Goal: Check status: Check status

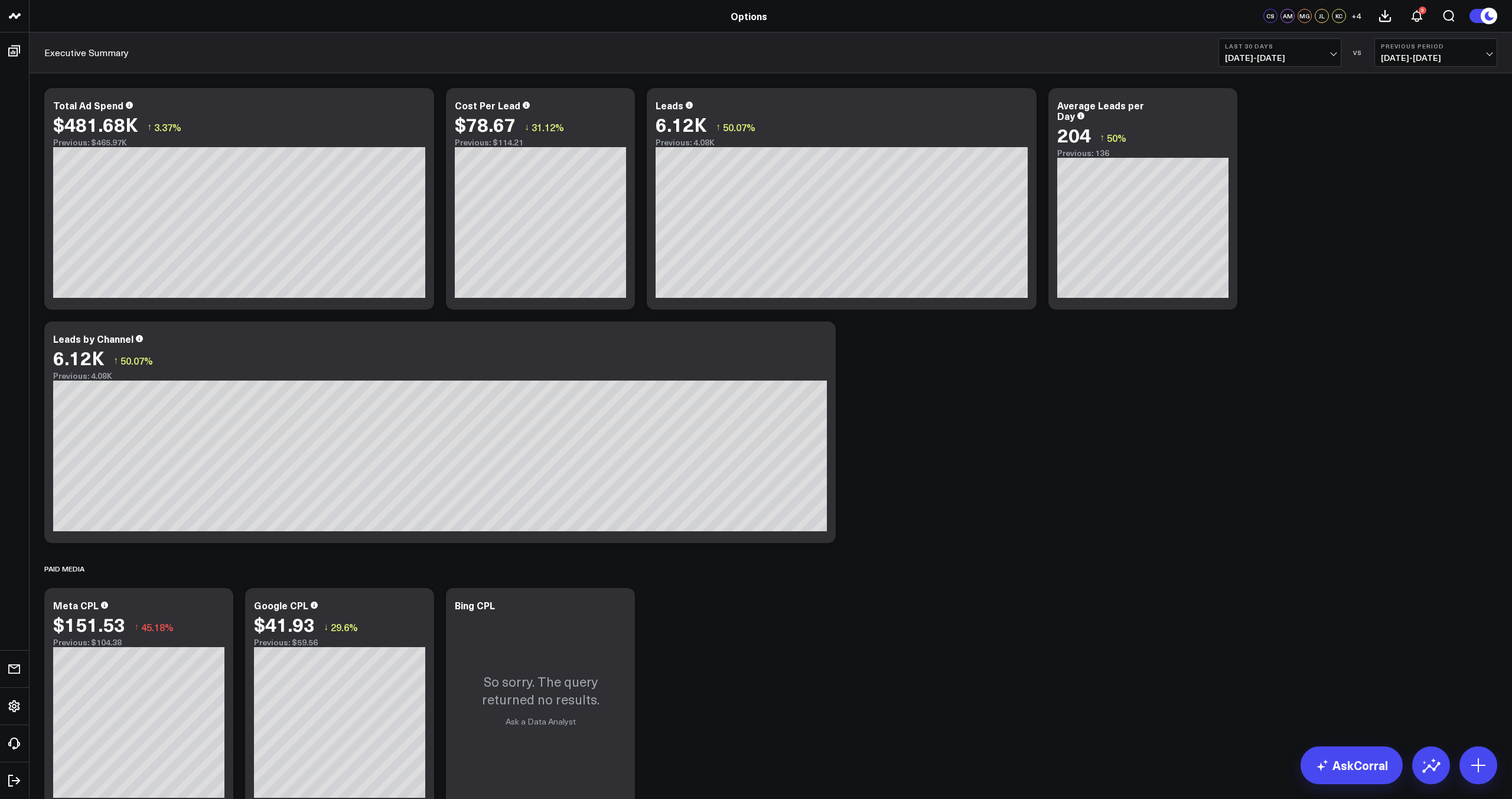
click at [1298, 58] on span "[DATE] - [DATE]" at bounding box center [1280, 57] width 110 height 9
click at [1288, 103] on link "Last 7 Days" at bounding box center [1280, 101] width 122 height 22
click at [1294, 62] on span "[DATE] - [DATE]" at bounding box center [1280, 57] width 110 height 9
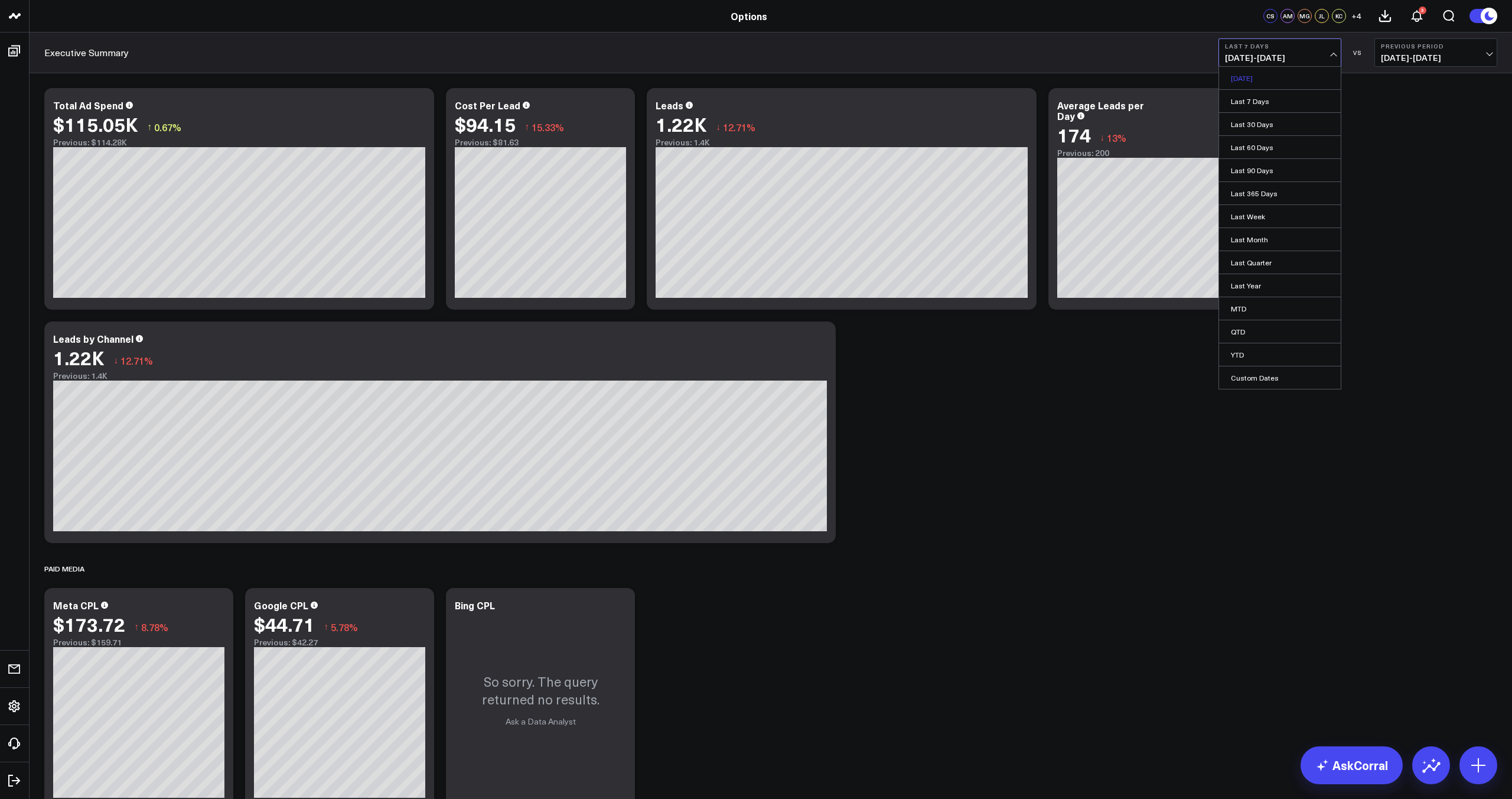
click at [1304, 83] on link "[DATE]" at bounding box center [1280, 77] width 122 height 22
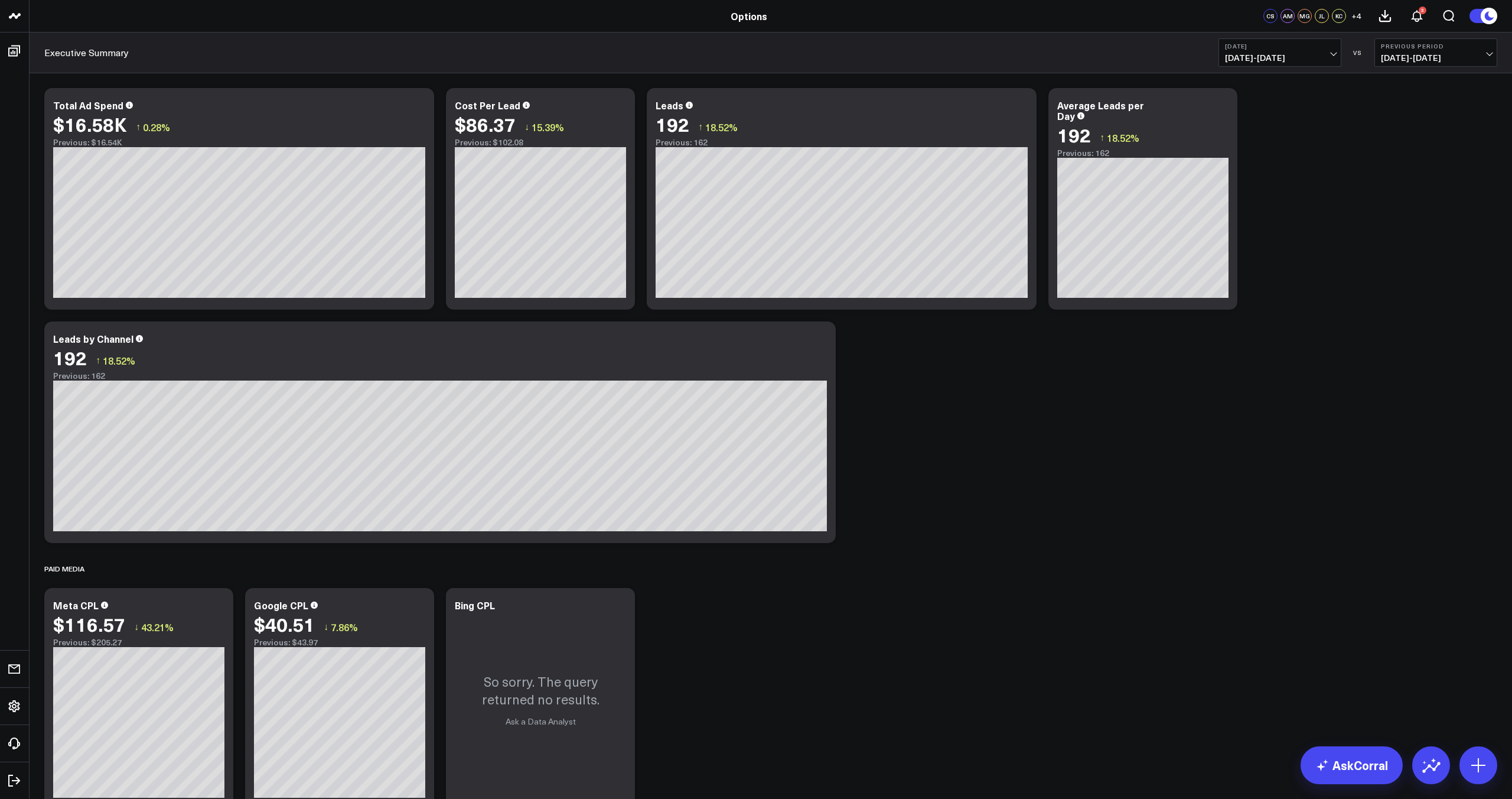
click at [1298, 63] on span "[DATE] - [DATE]" at bounding box center [1280, 57] width 110 height 9
click at [1300, 101] on link "Last 7 Days" at bounding box center [1280, 101] width 122 height 22
click at [1408, 59] on span "[DATE] - [DATE]" at bounding box center [1435, 57] width 110 height 9
click at [1433, 123] on link "YoY" at bounding box center [1435, 124] width 122 height 22
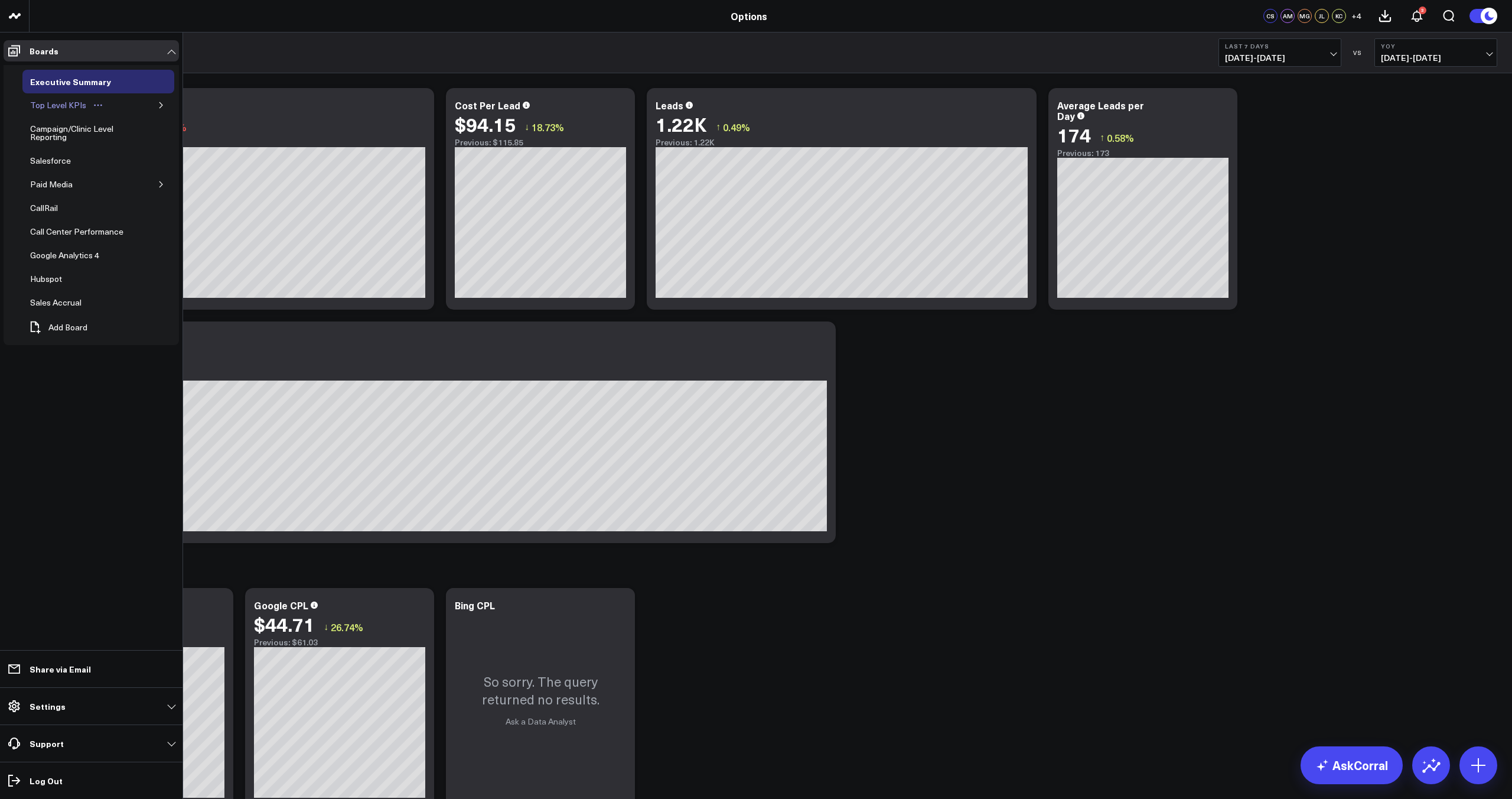
click at [105, 110] on link "Top Level KPIs" at bounding box center [67, 105] width 89 height 24
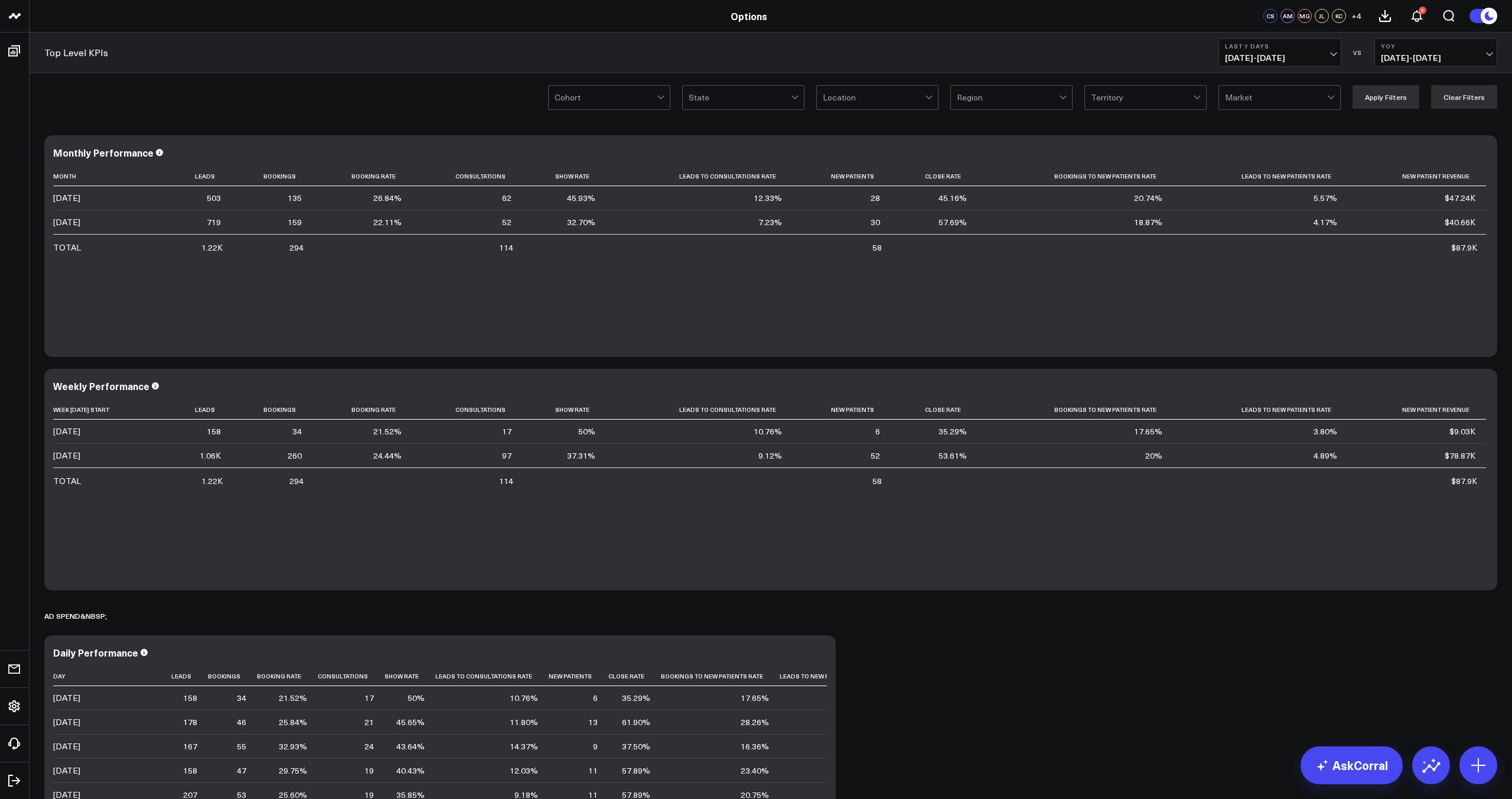
click at [1287, 57] on span "[DATE] - [DATE]" at bounding box center [1280, 57] width 110 height 9
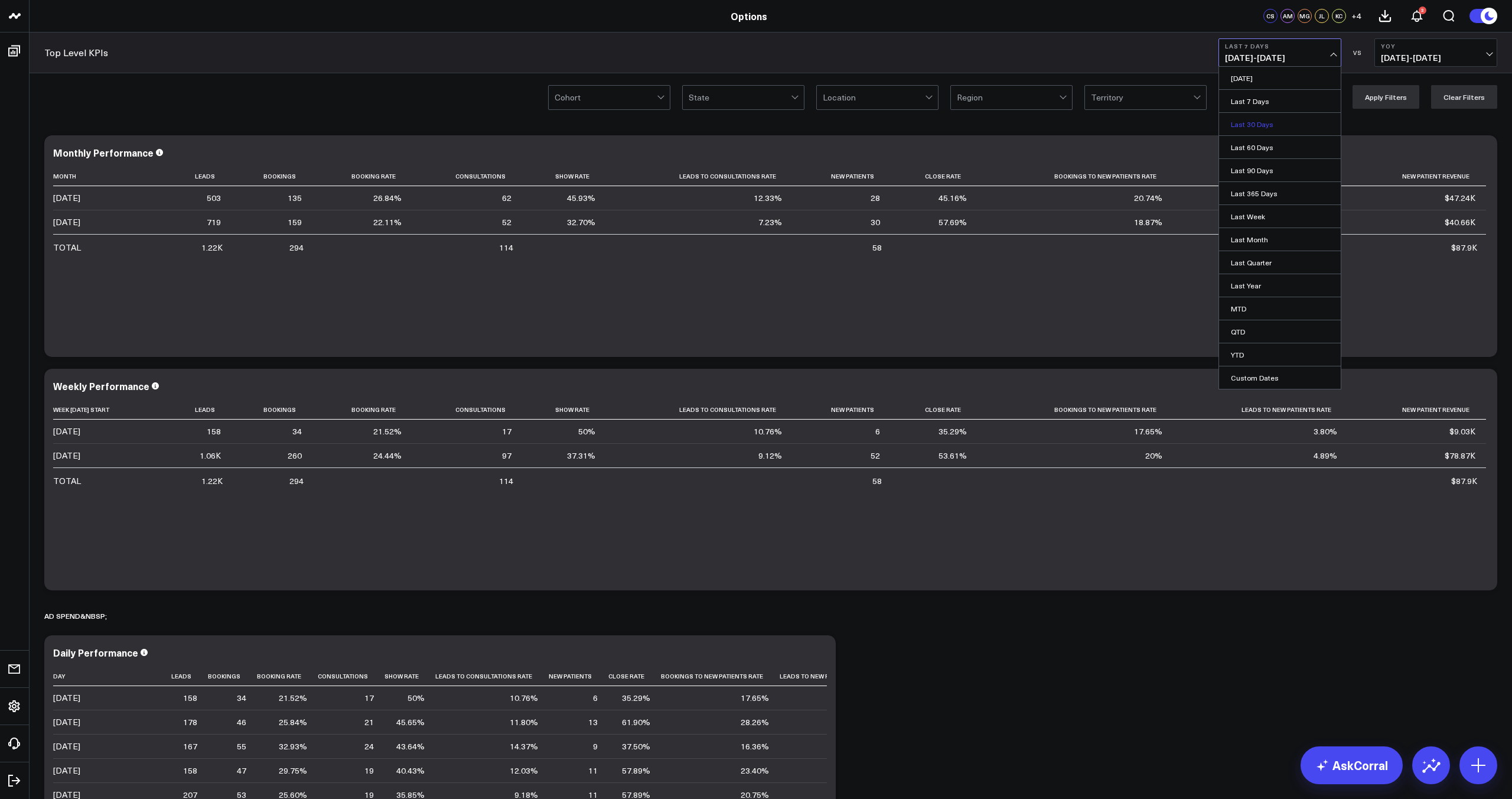
click at [1271, 128] on link "Last 30 Days" at bounding box center [1280, 124] width 122 height 22
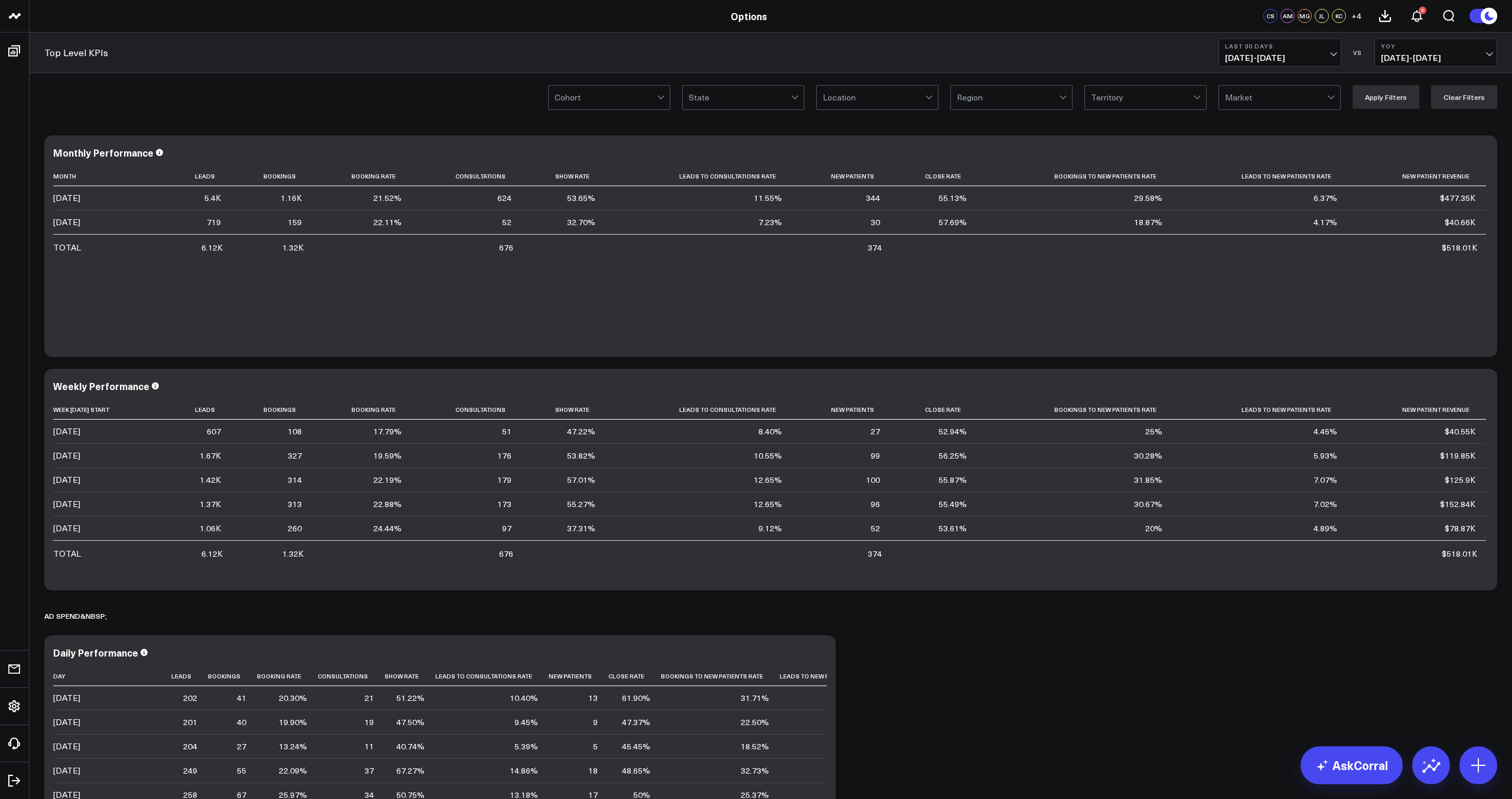
click at [1301, 59] on span "[DATE] - [DATE]" at bounding box center [1280, 57] width 110 height 9
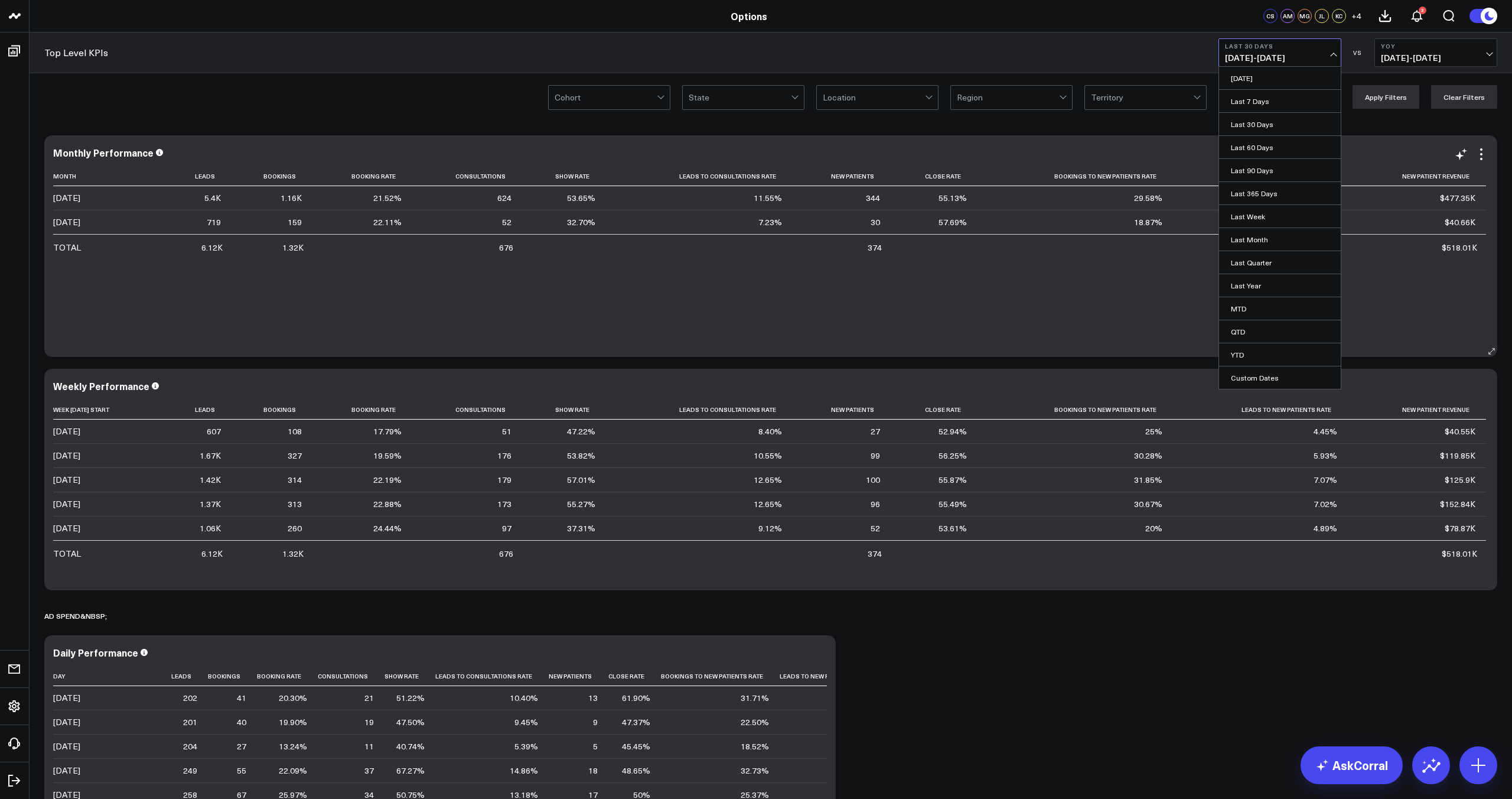
click at [1278, 147] on link "Last 60 Days" at bounding box center [1280, 147] width 122 height 22
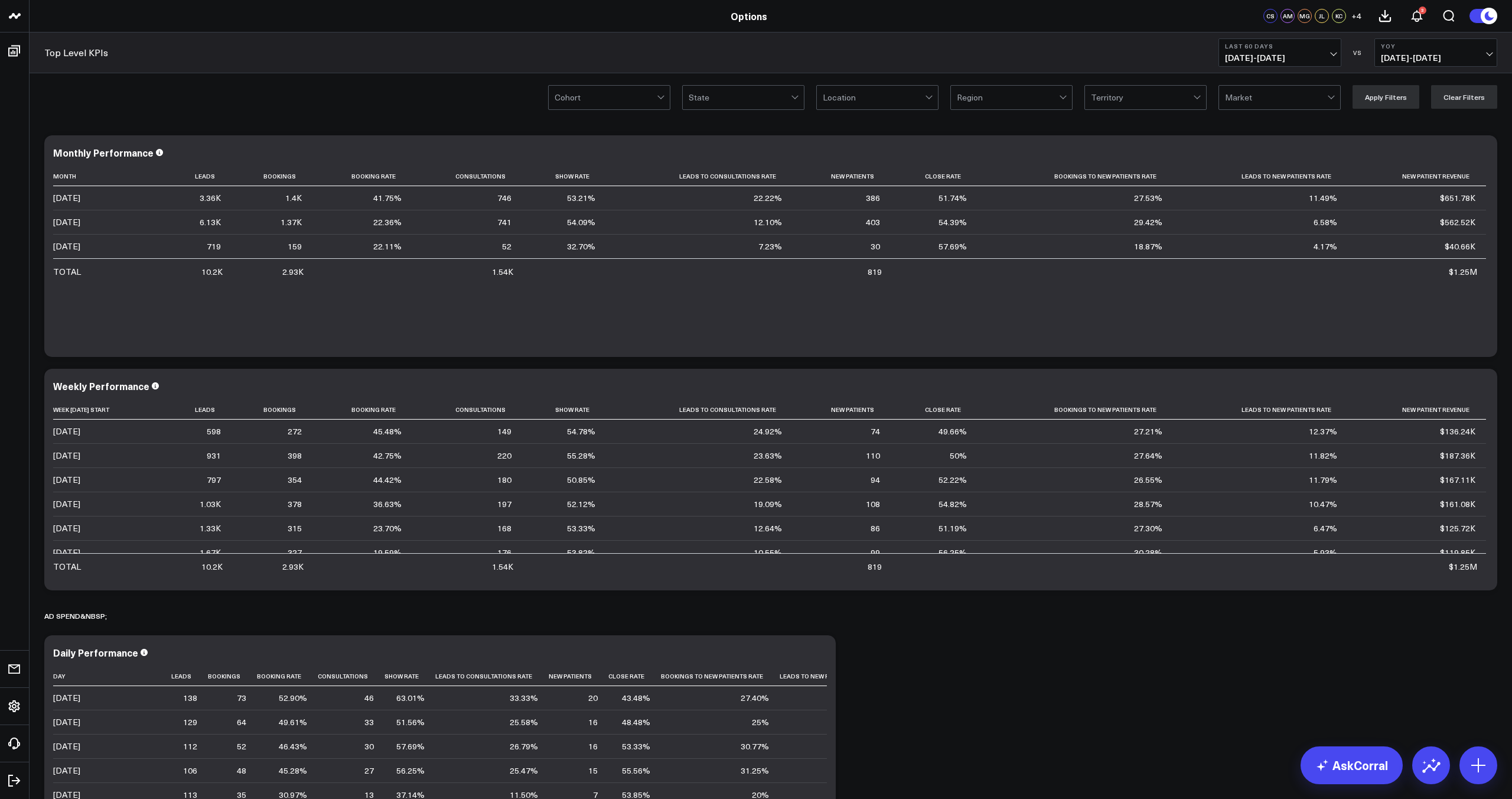
click at [1278, 63] on span "[DATE] - [DATE]" at bounding box center [1280, 57] width 110 height 9
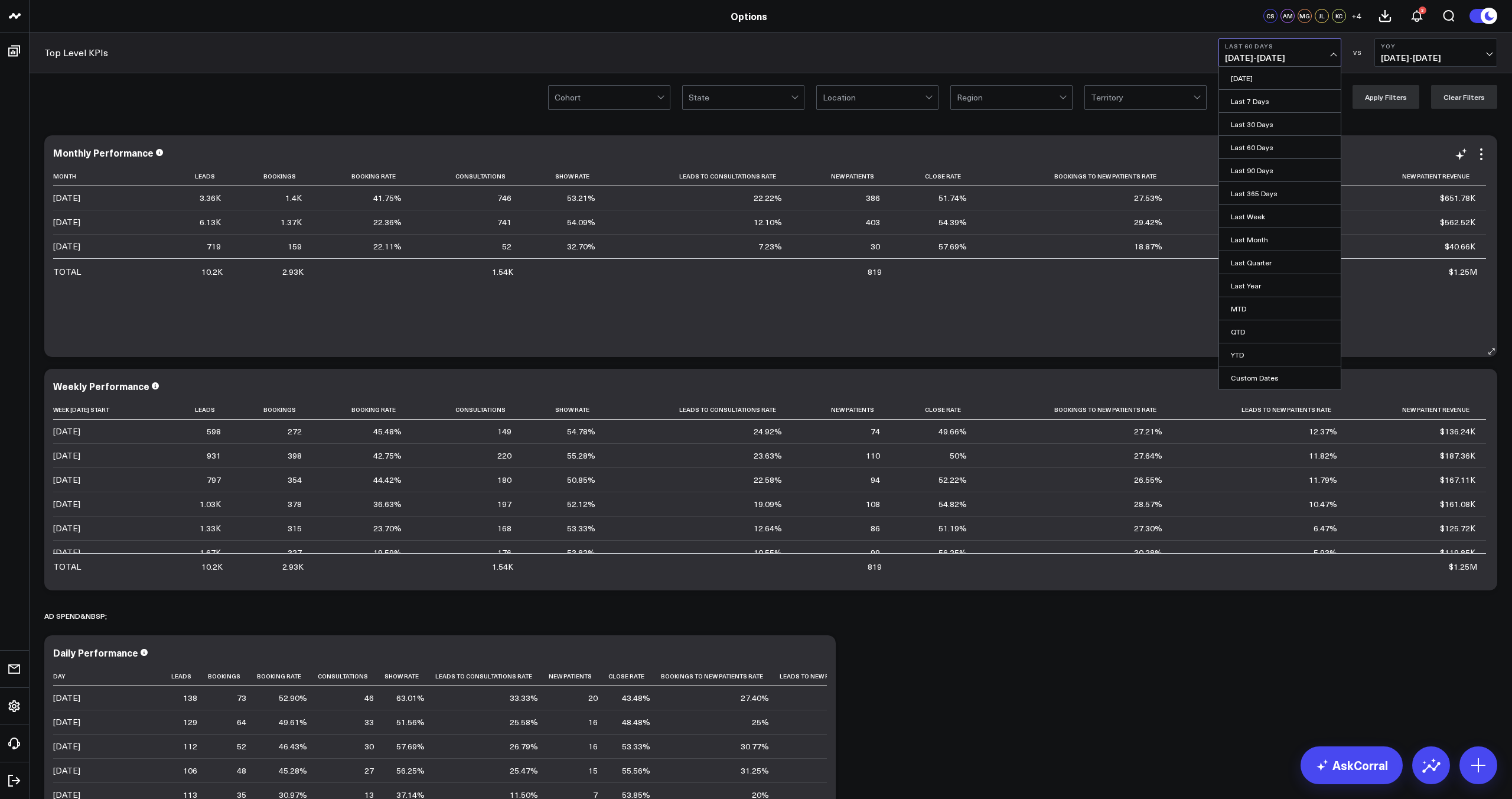
click at [760, 324] on div "Month Leads Bookings Booking Rate Consultations Show Rate Leads To Consultation…" at bounding box center [770, 255] width 1435 height 179
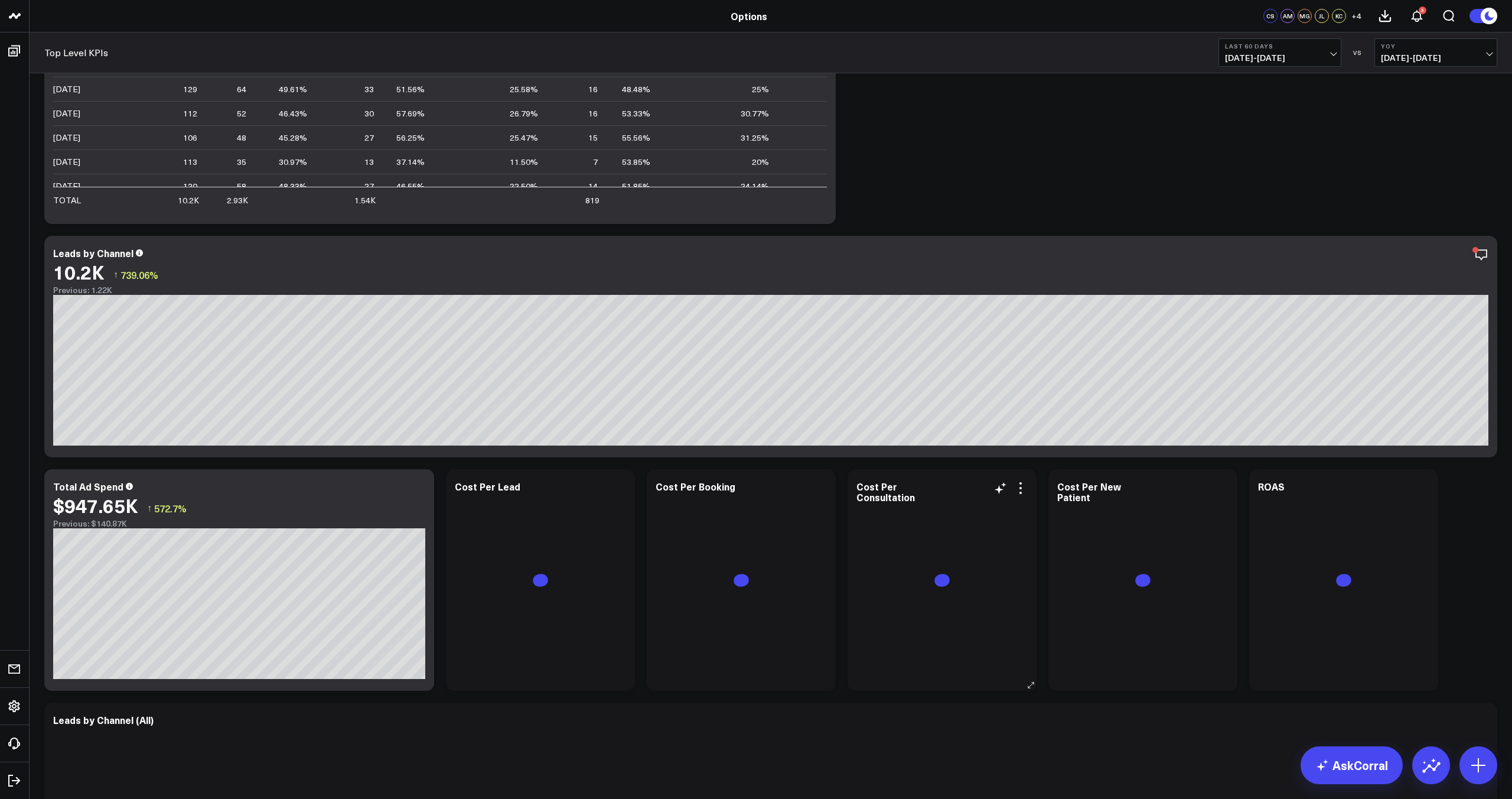
scroll to position [641, 0]
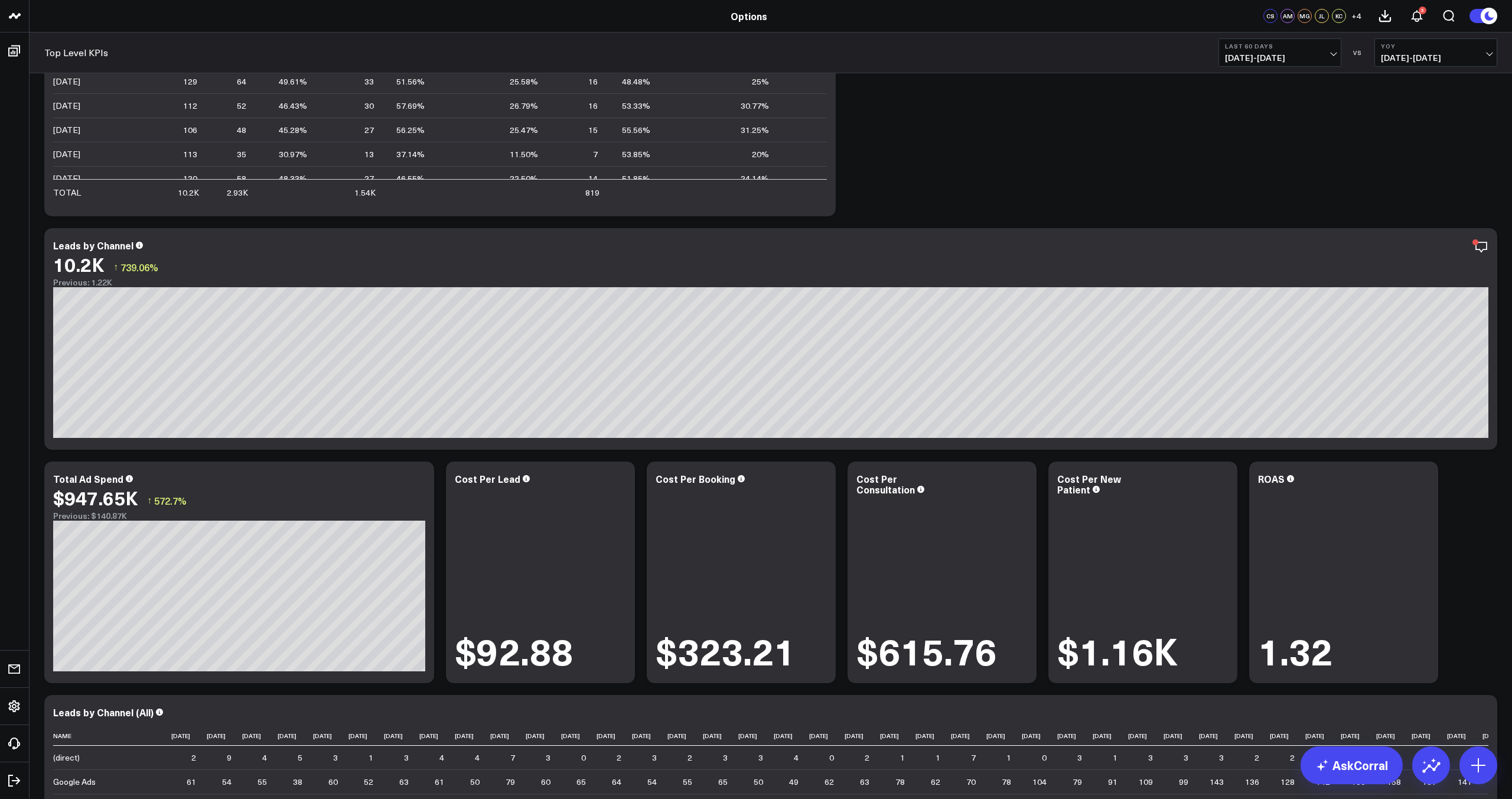
click at [1436, 56] on span "[DATE] - [DATE]" at bounding box center [1435, 57] width 110 height 9
click at [1336, 57] on button "Last 60 Days [DATE] - [DATE]" at bounding box center [1280, 52] width 123 height 28
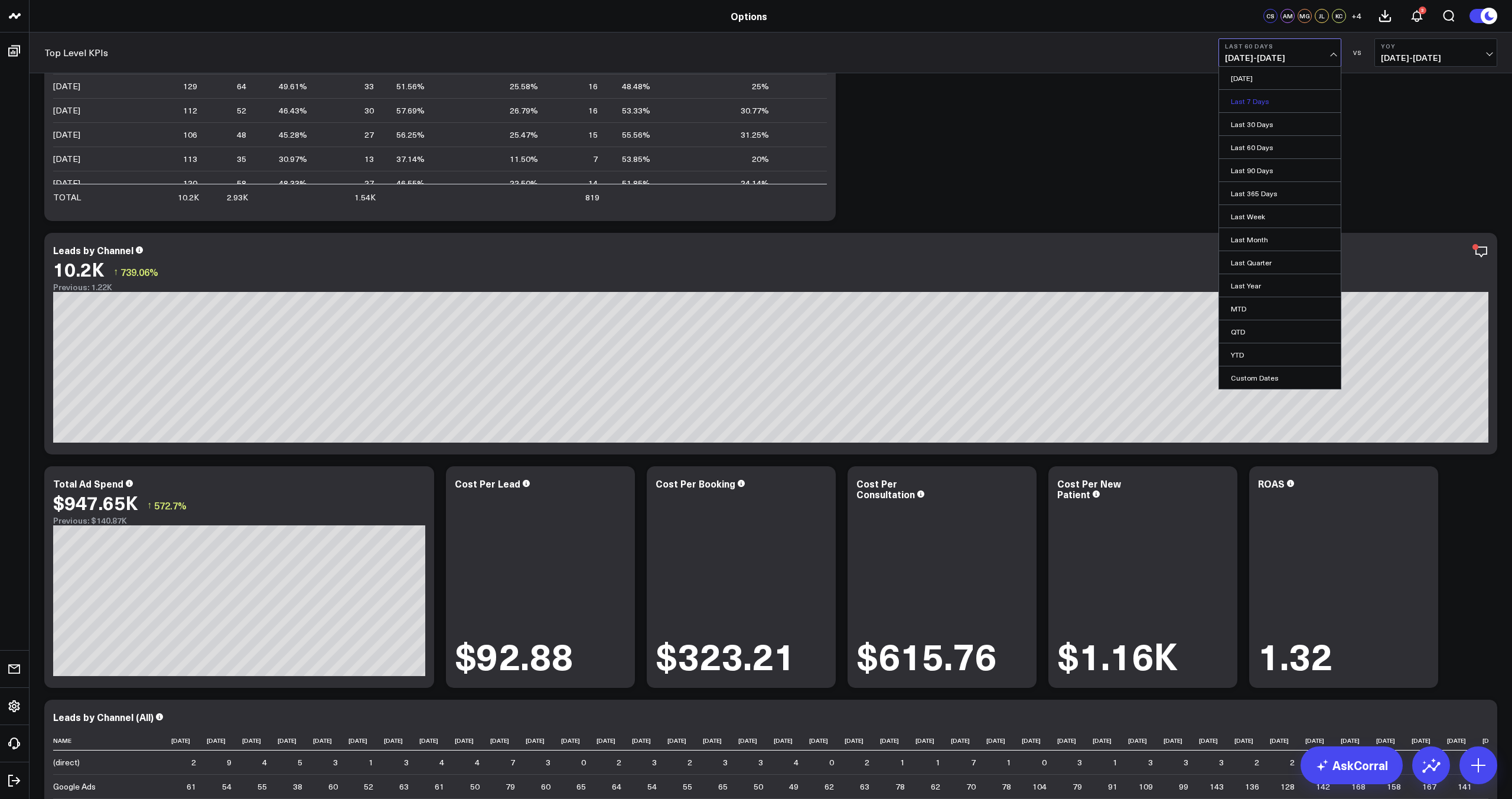
scroll to position [635, 0]
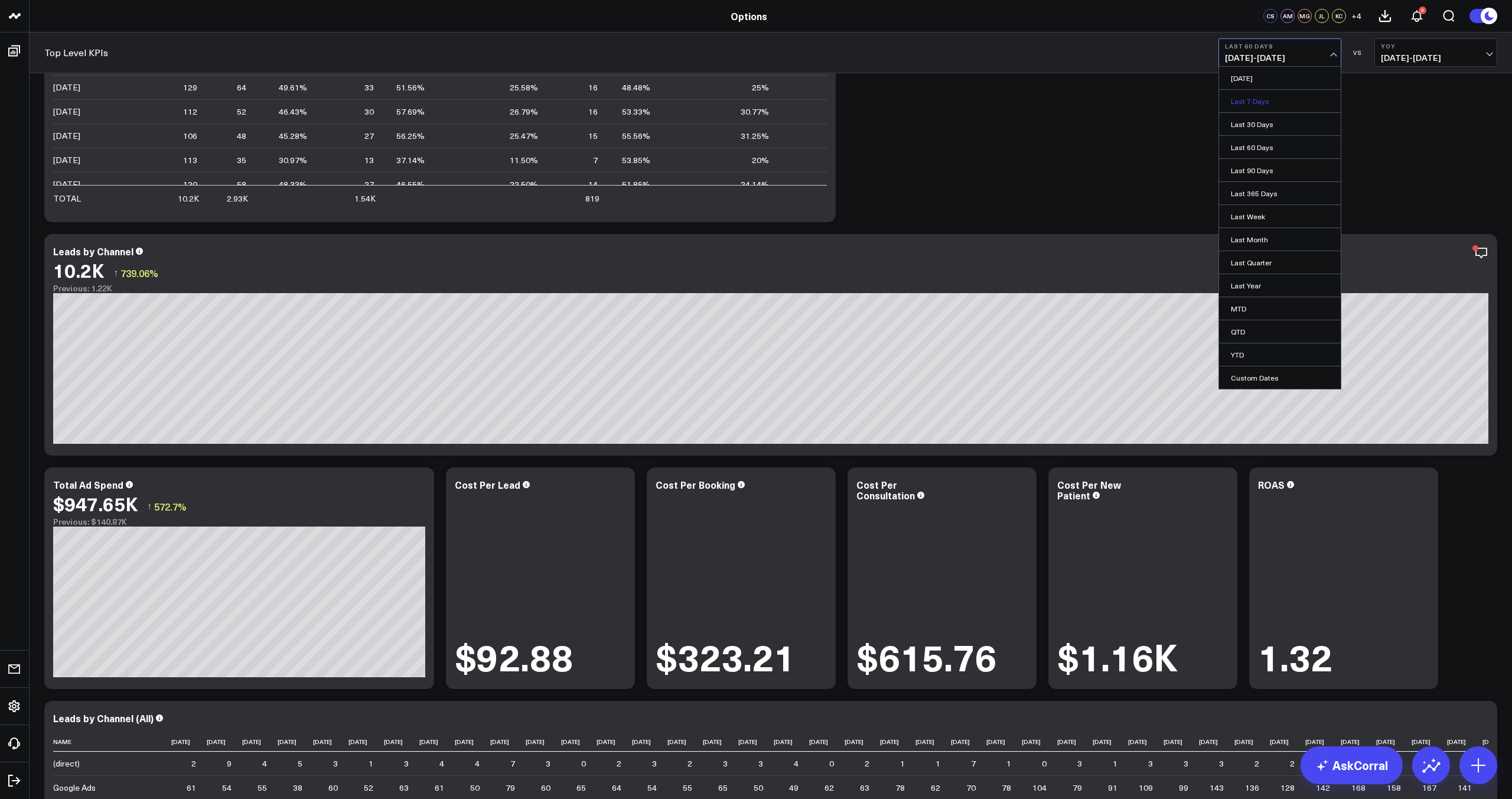
click at [1266, 106] on link "Last 7 Days" at bounding box center [1280, 101] width 122 height 22
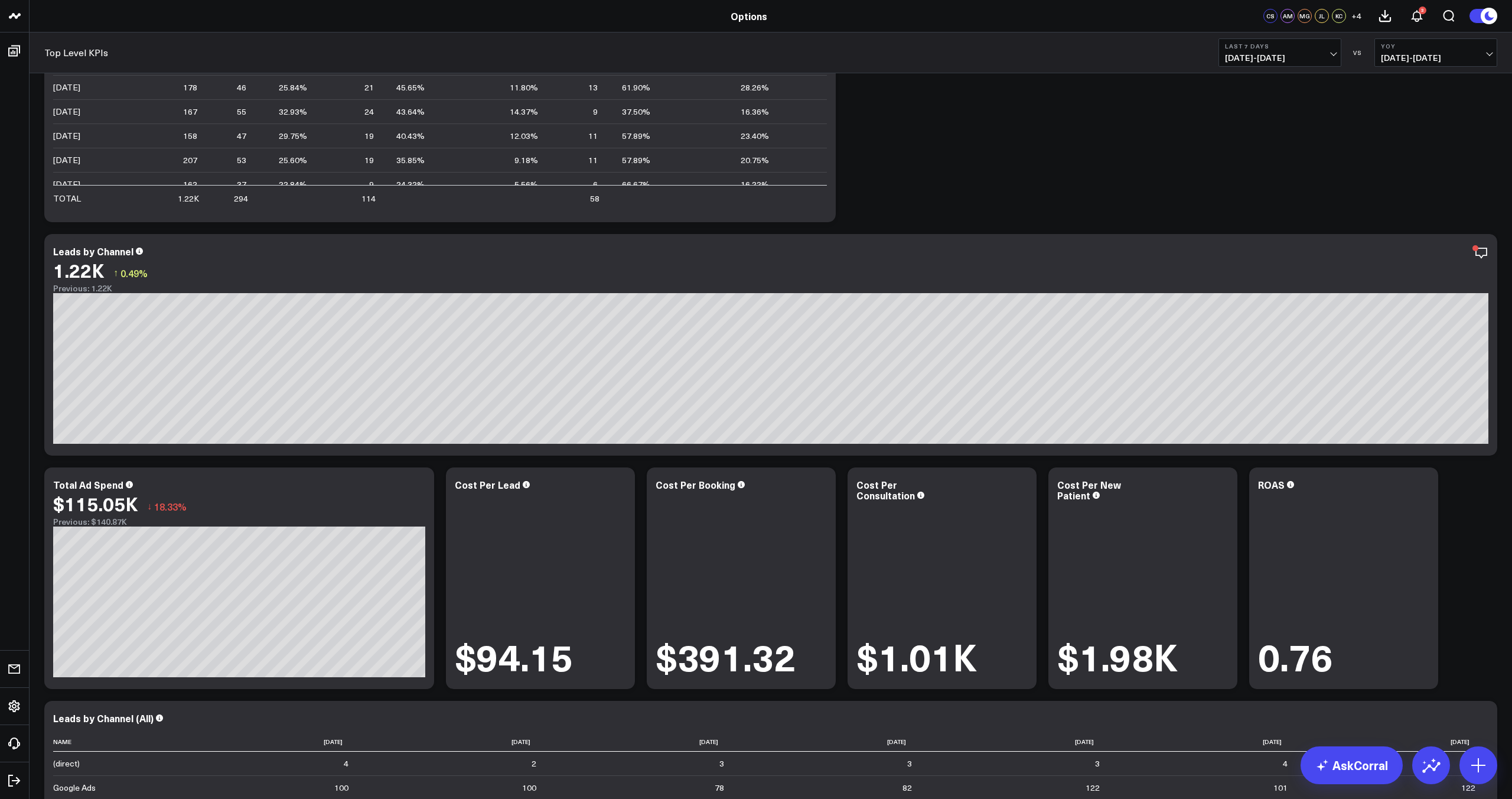
click at [1301, 54] on span "[DATE] - [DATE]" at bounding box center [1280, 57] width 110 height 9
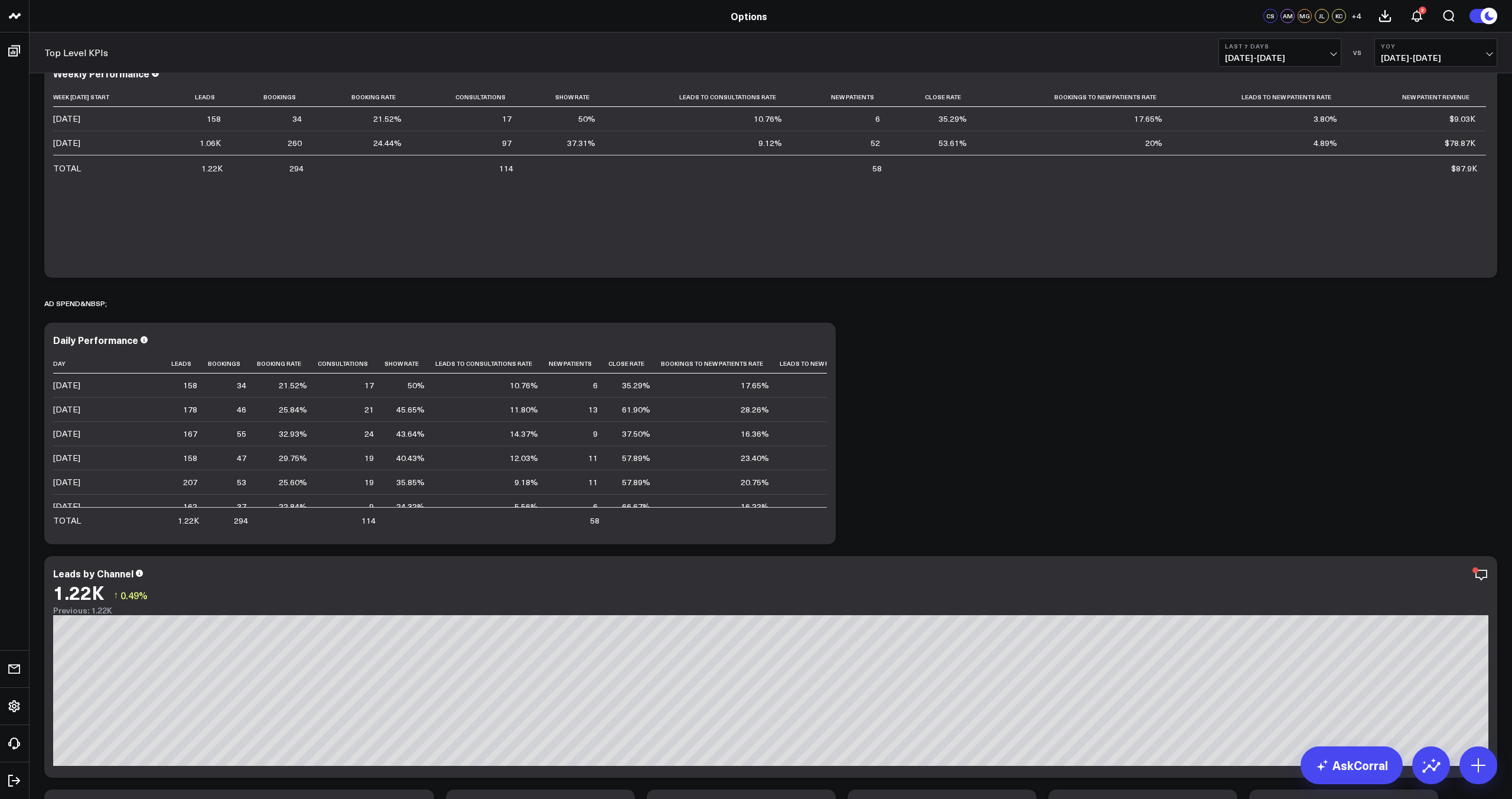
click at [1318, 65] on button "Last 7 Days [DATE] - [DATE]" at bounding box center [1280, 52] width 123 height 28
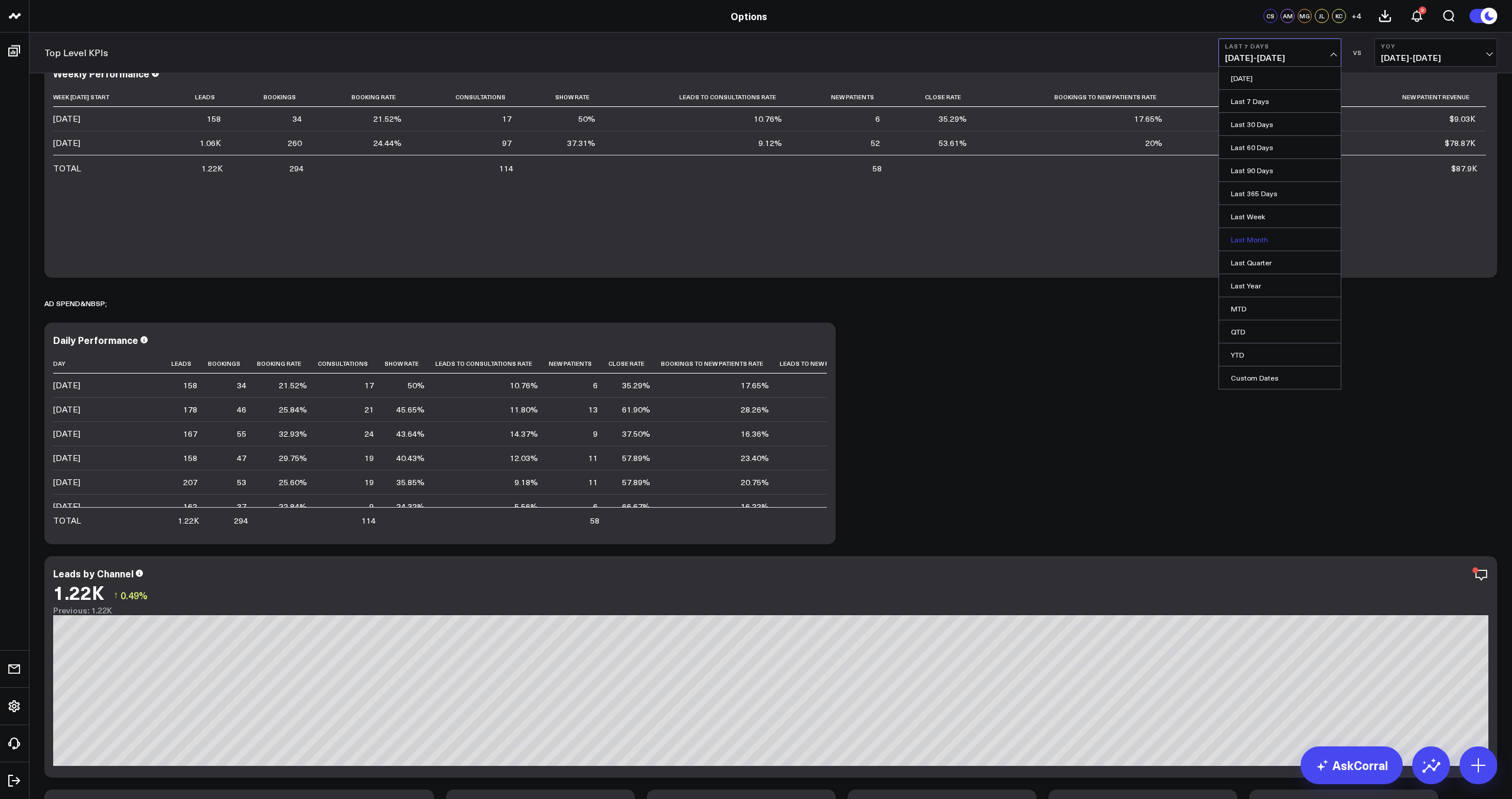
click at [1294, 238] on link "Last Month" at bounding box center [1280, 239] width 122 height 22
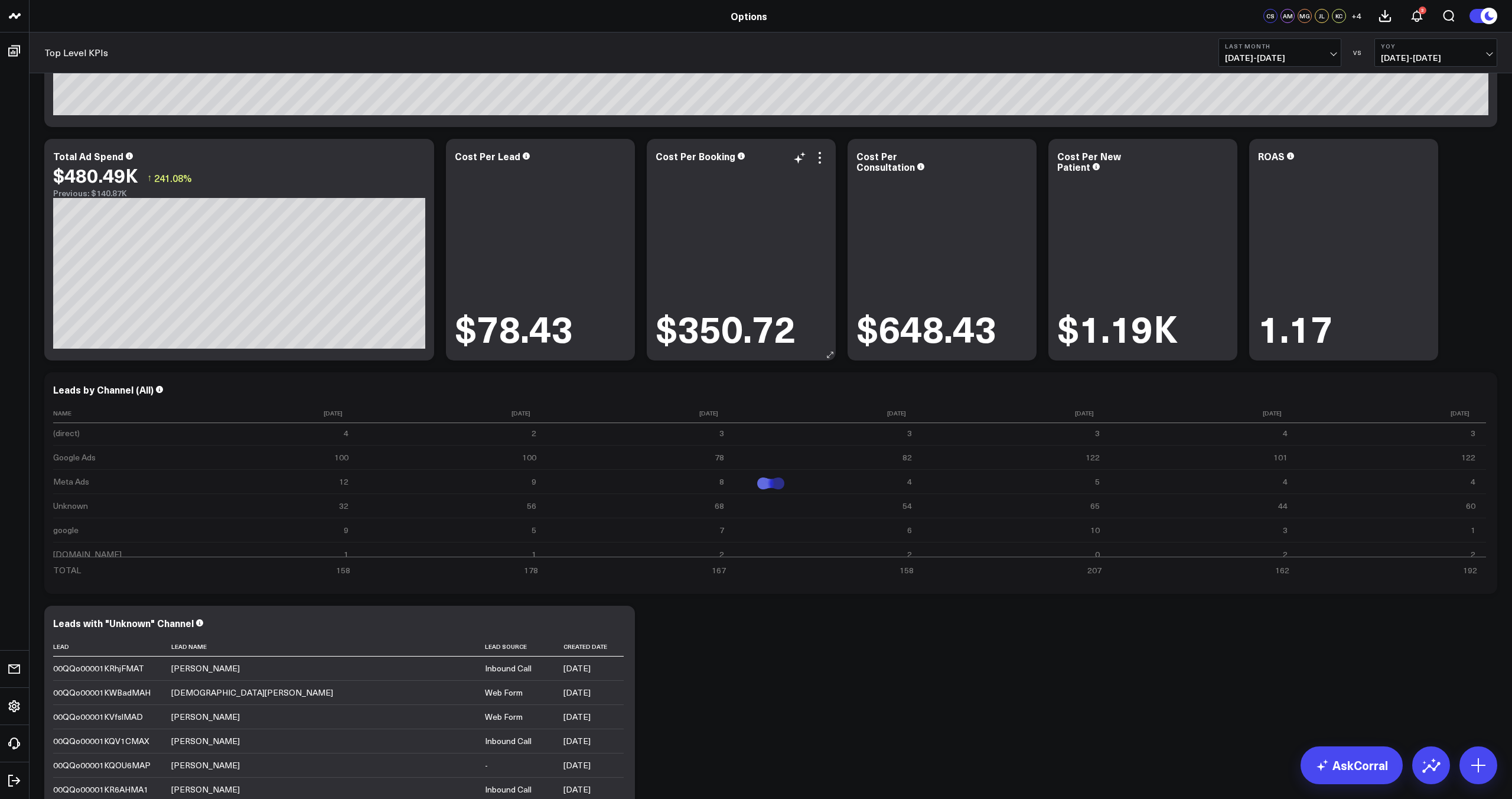
scroll to position [948, 0]
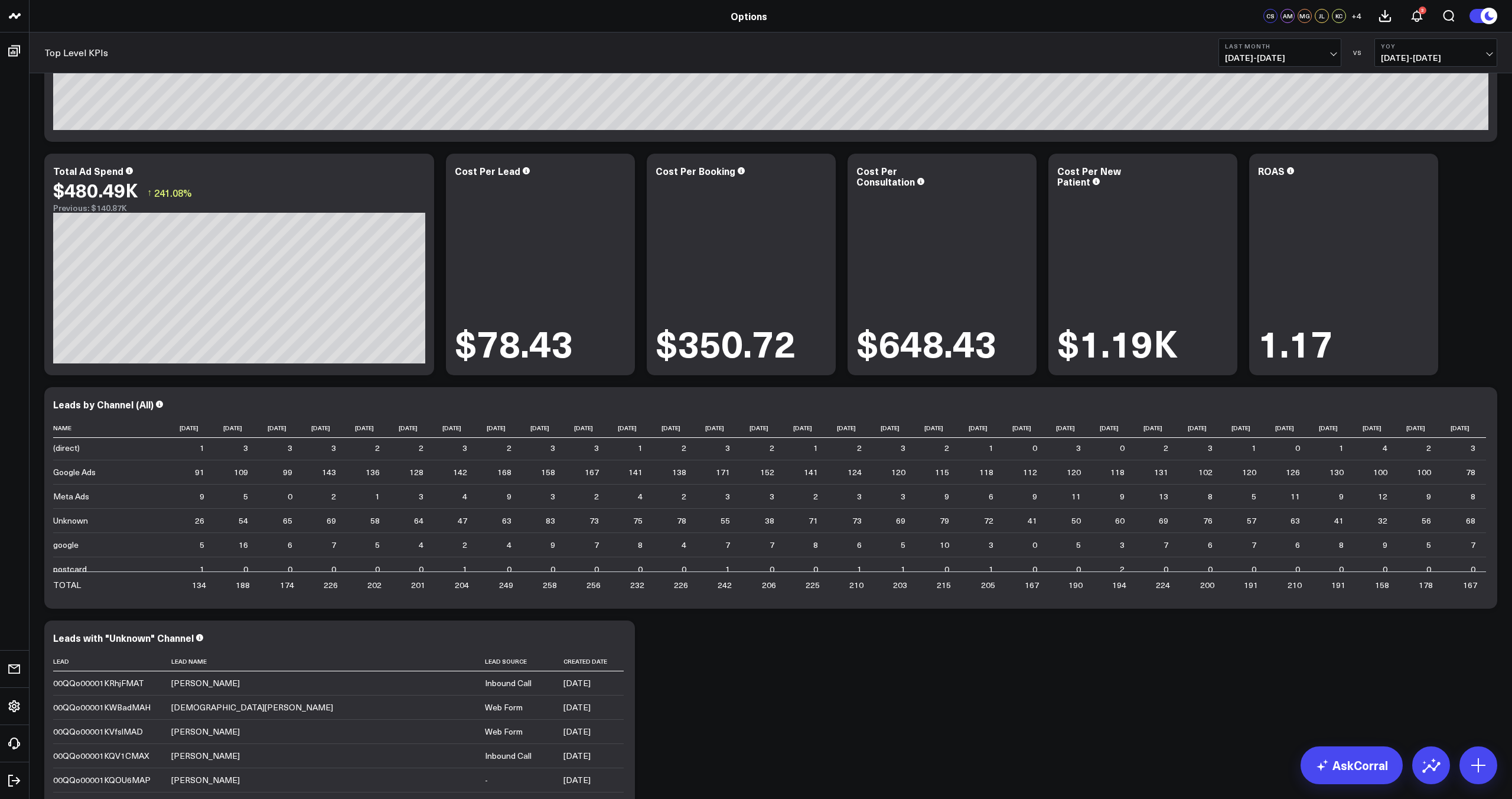
click at [1430, 64] on button "YoY [DATE] - [DATE]" at bounding box center [1435, 52] width 123 height 28
click at [1440, 127] on link "YoY" at bounding box center [1435, 124] width 122 height 22
click at [1443, 58] on span "[DATE] - [DATE]" at bounding box center [1435, 57] width 110 height 9
click at [1445, 75] on link "Previous Period" at bounding box center [1435, 77] width 122 height 22
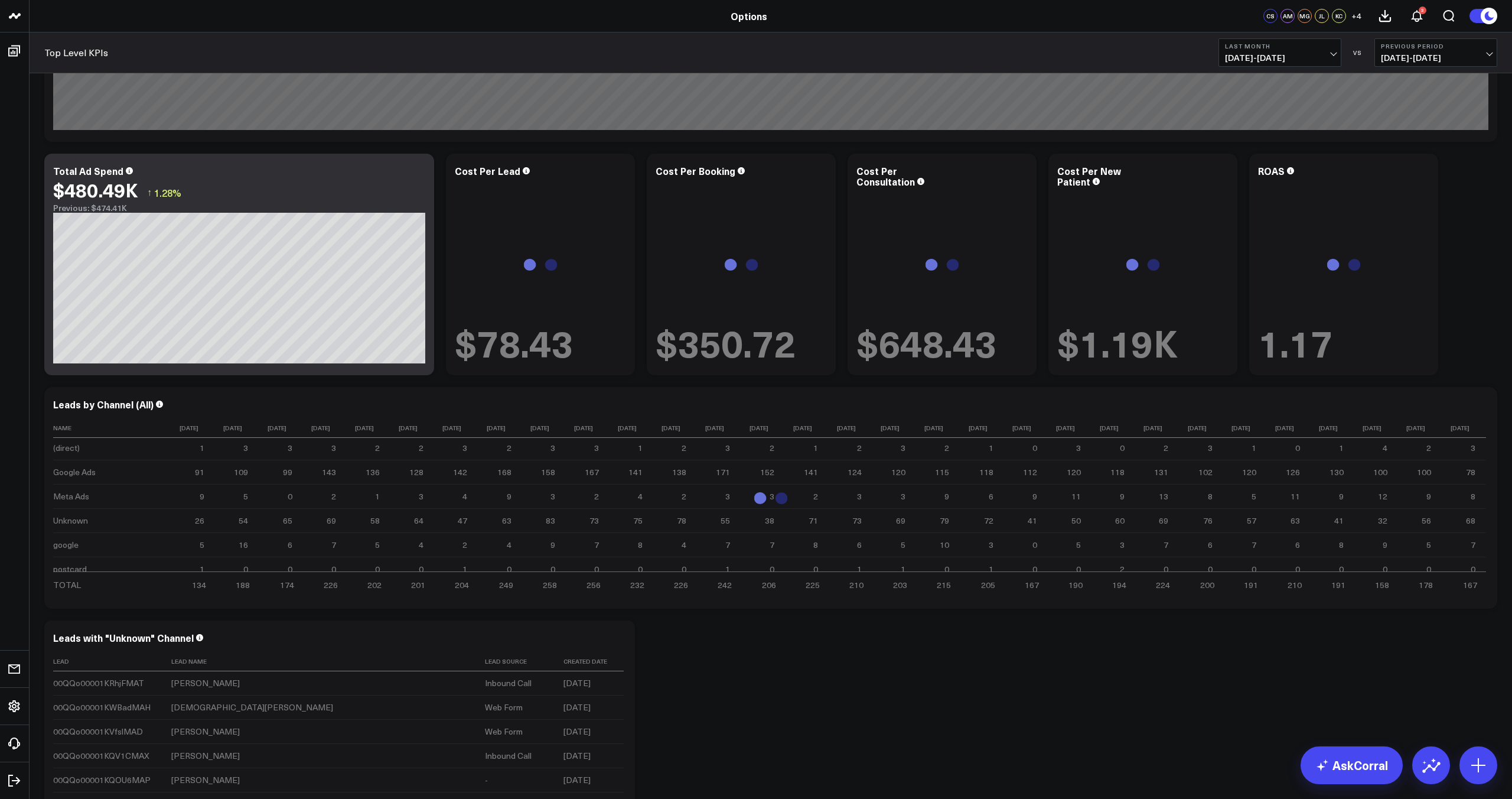
click at [1453, 56] on span "[DATE] - [DATE]" at bounding box center [1435, 57] width 110 height 9
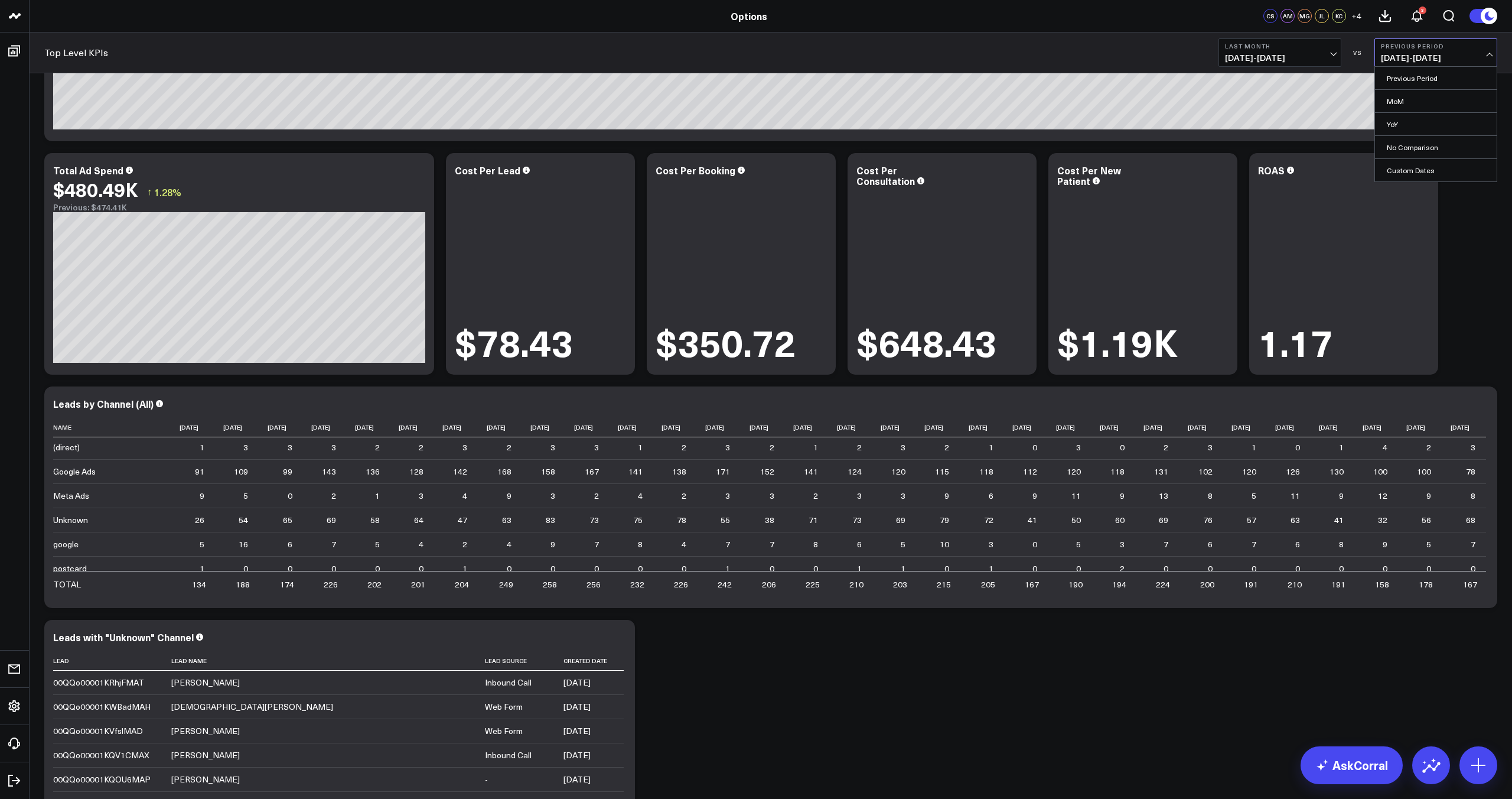
click at [1453, 56] on span "[DATE] - [DATE]" at bounding box center [1435, 57] width 110 height 9
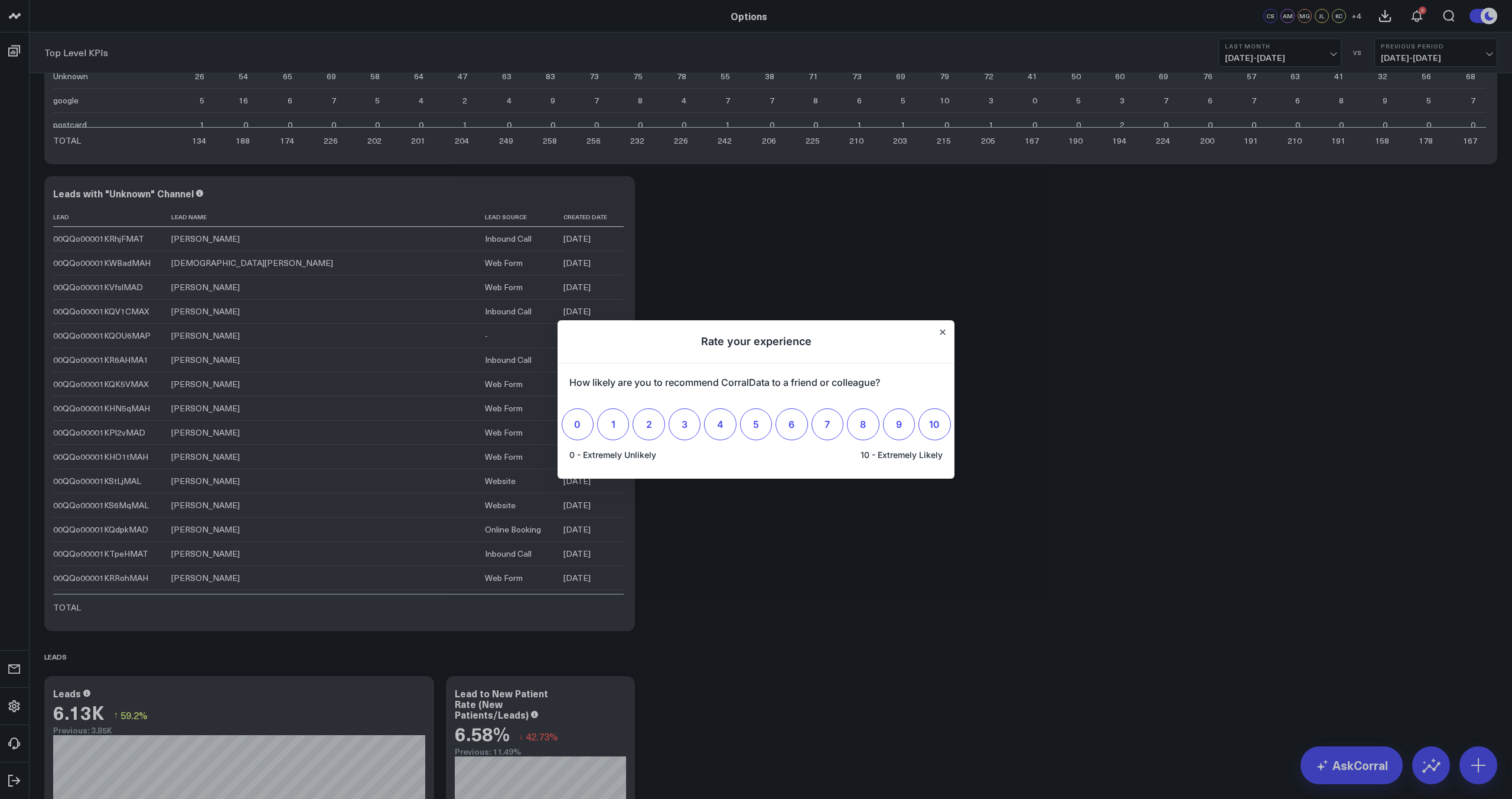
scroll to position [1421, 0]
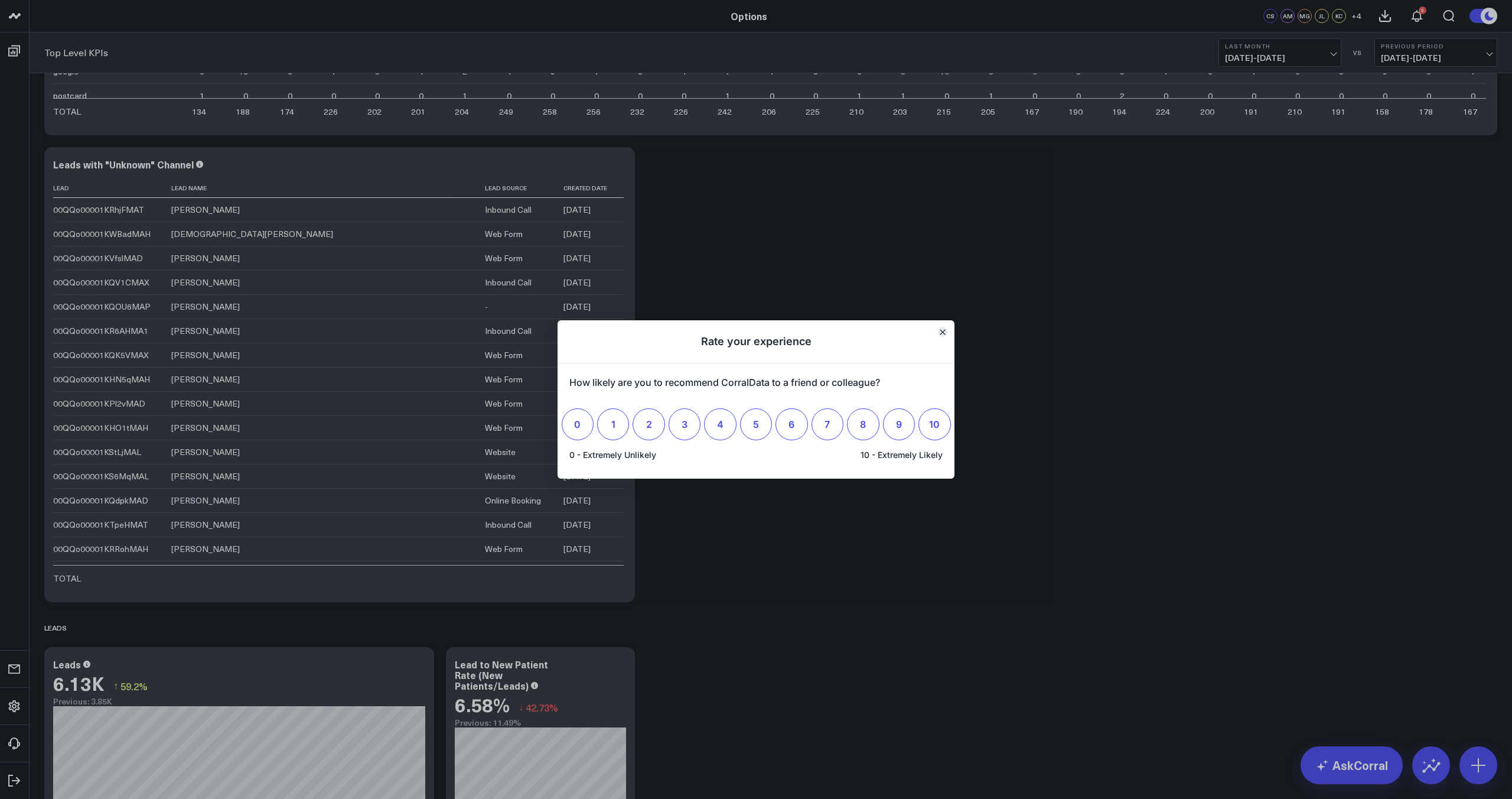
click at [943, 333] on icon "Close" at bounding box center [943, 331] width 5 height 5
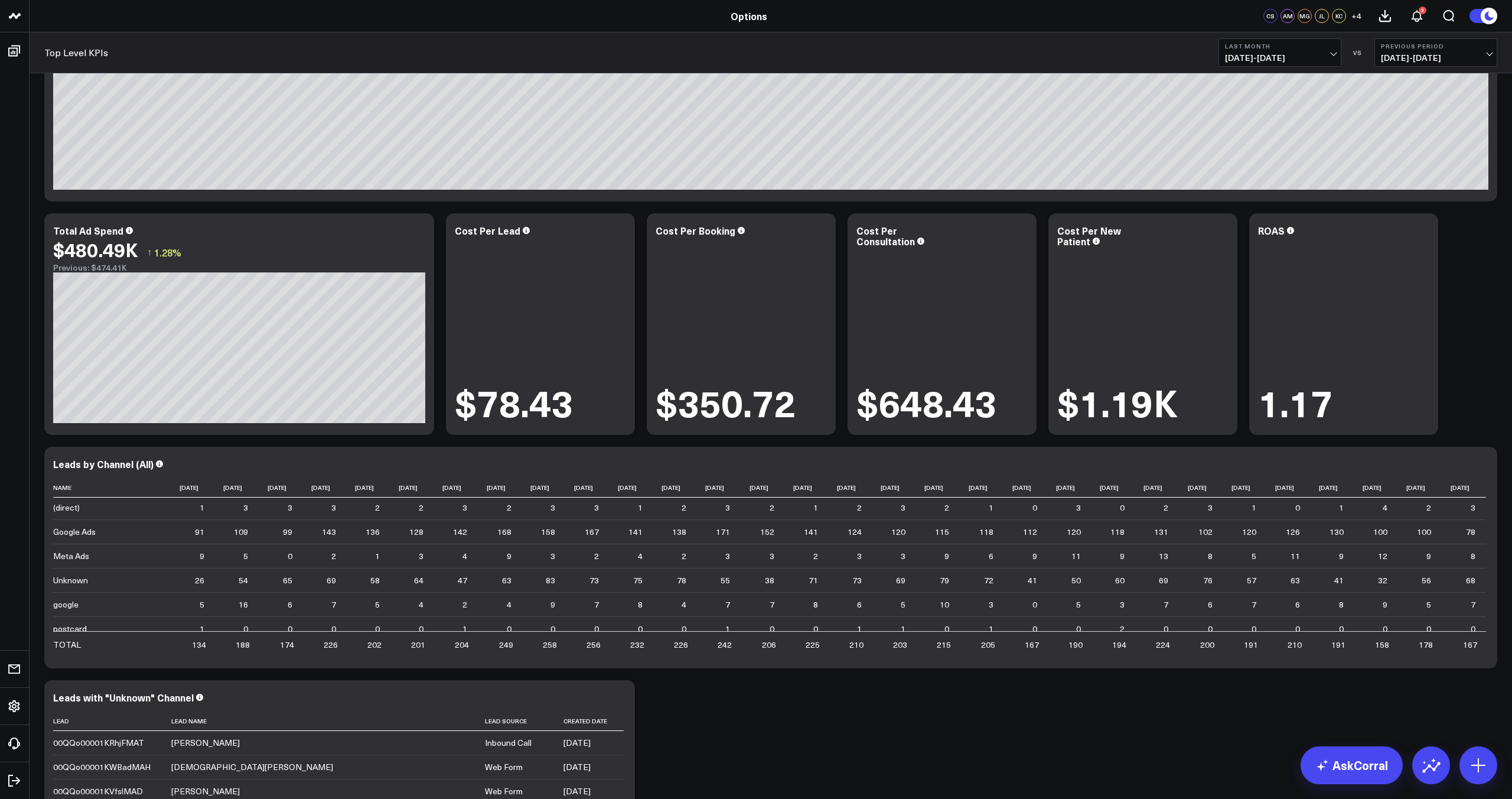
scroll to position [0, 0]
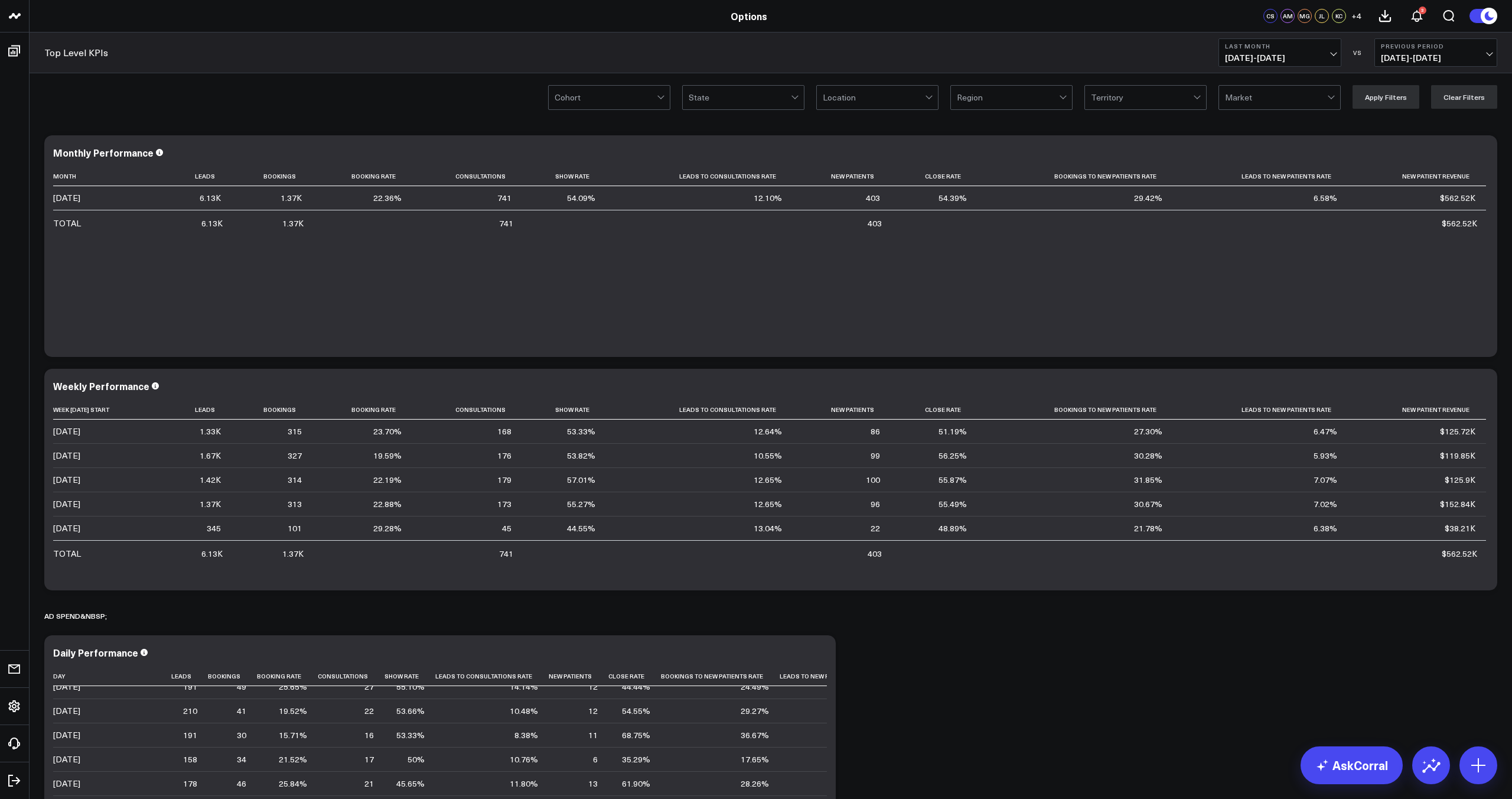
click at [1297, 50] on button "Last Month [DATE] - [DATE]" at bounding box center [1280, 52] width 123 height 28
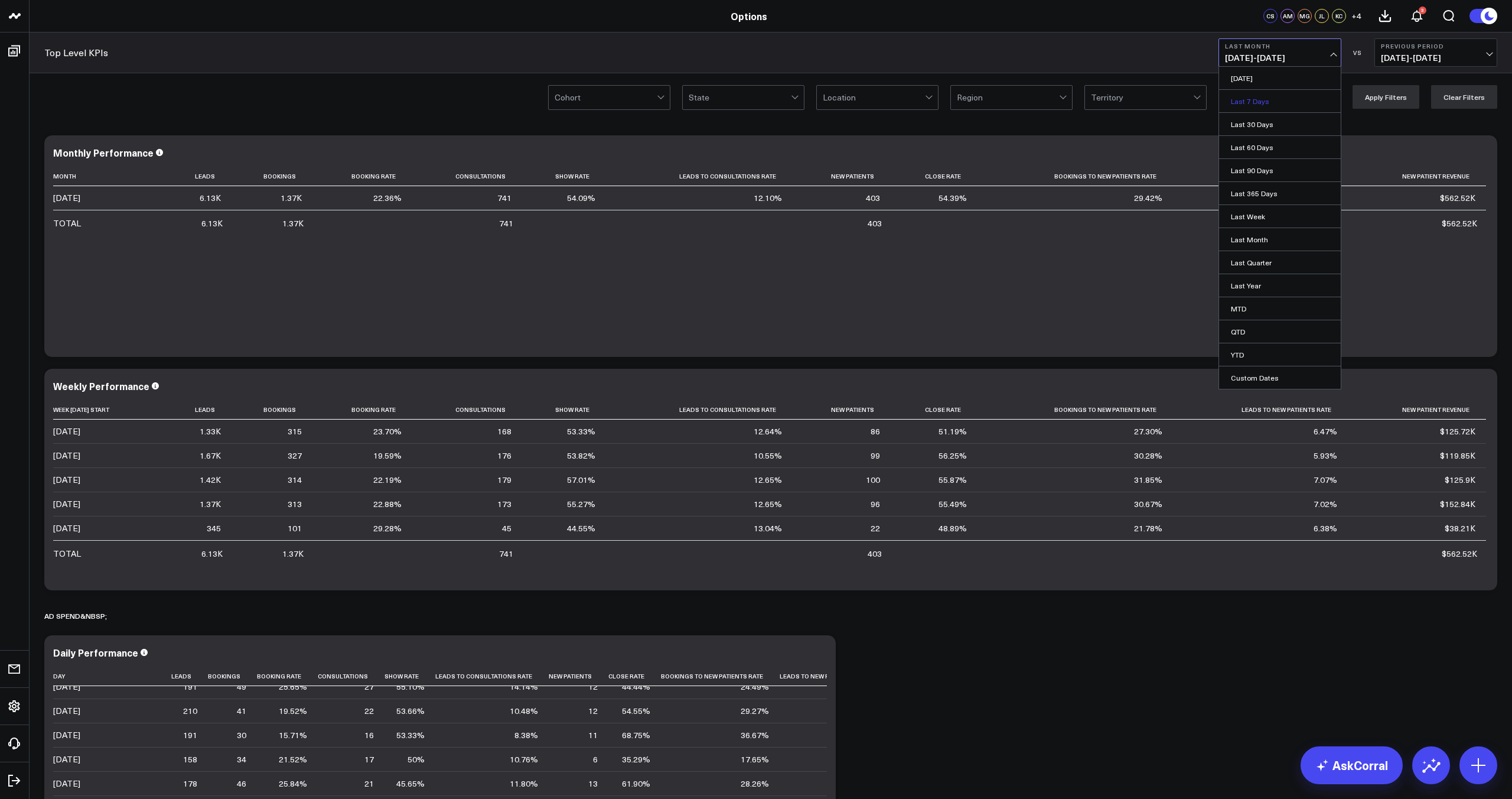
click at [1274, 104] on link "Last 7 Days" at bounding box center [1280, 101] width 122 height 22
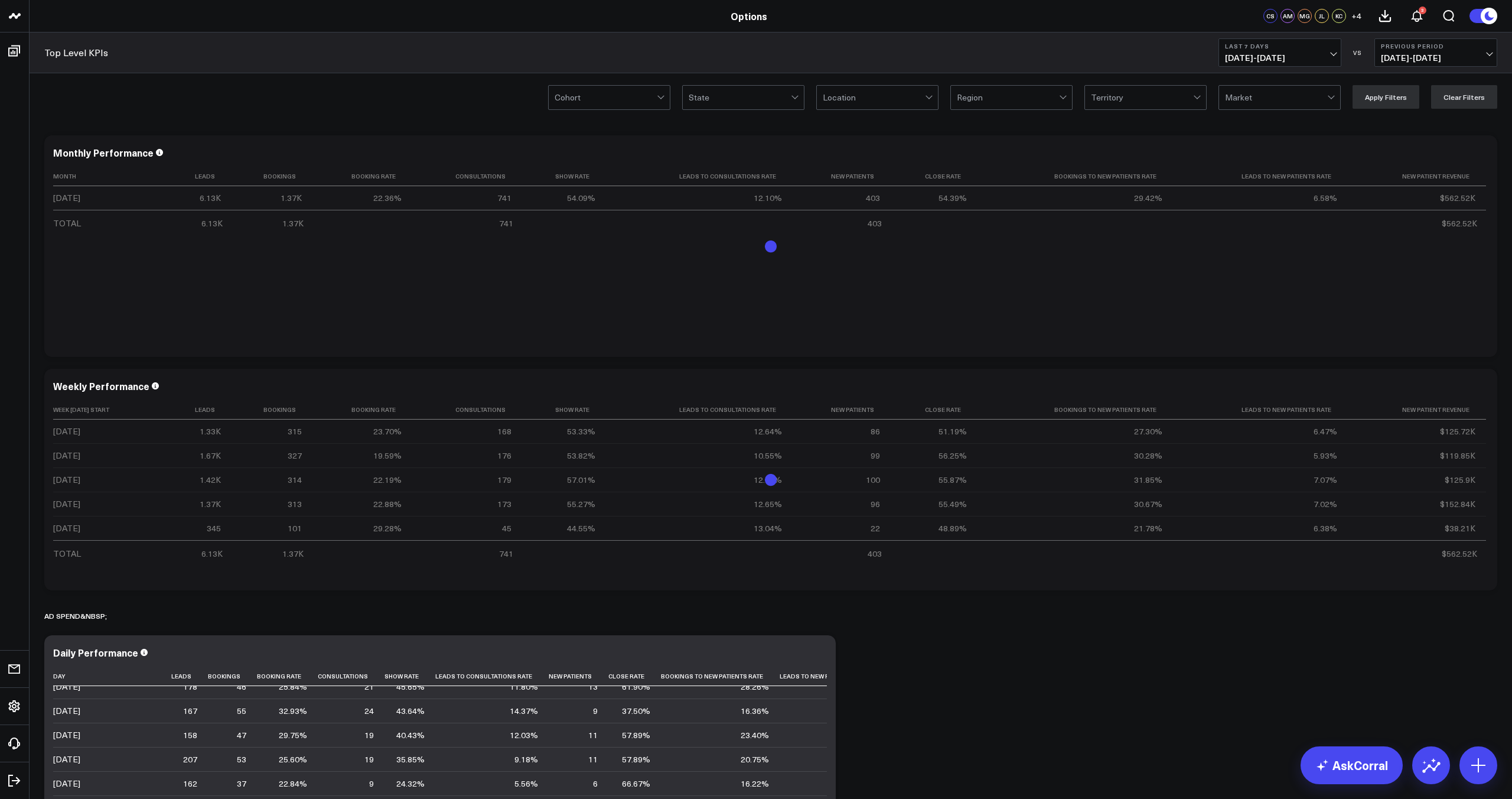
scroll to position [41, 0]
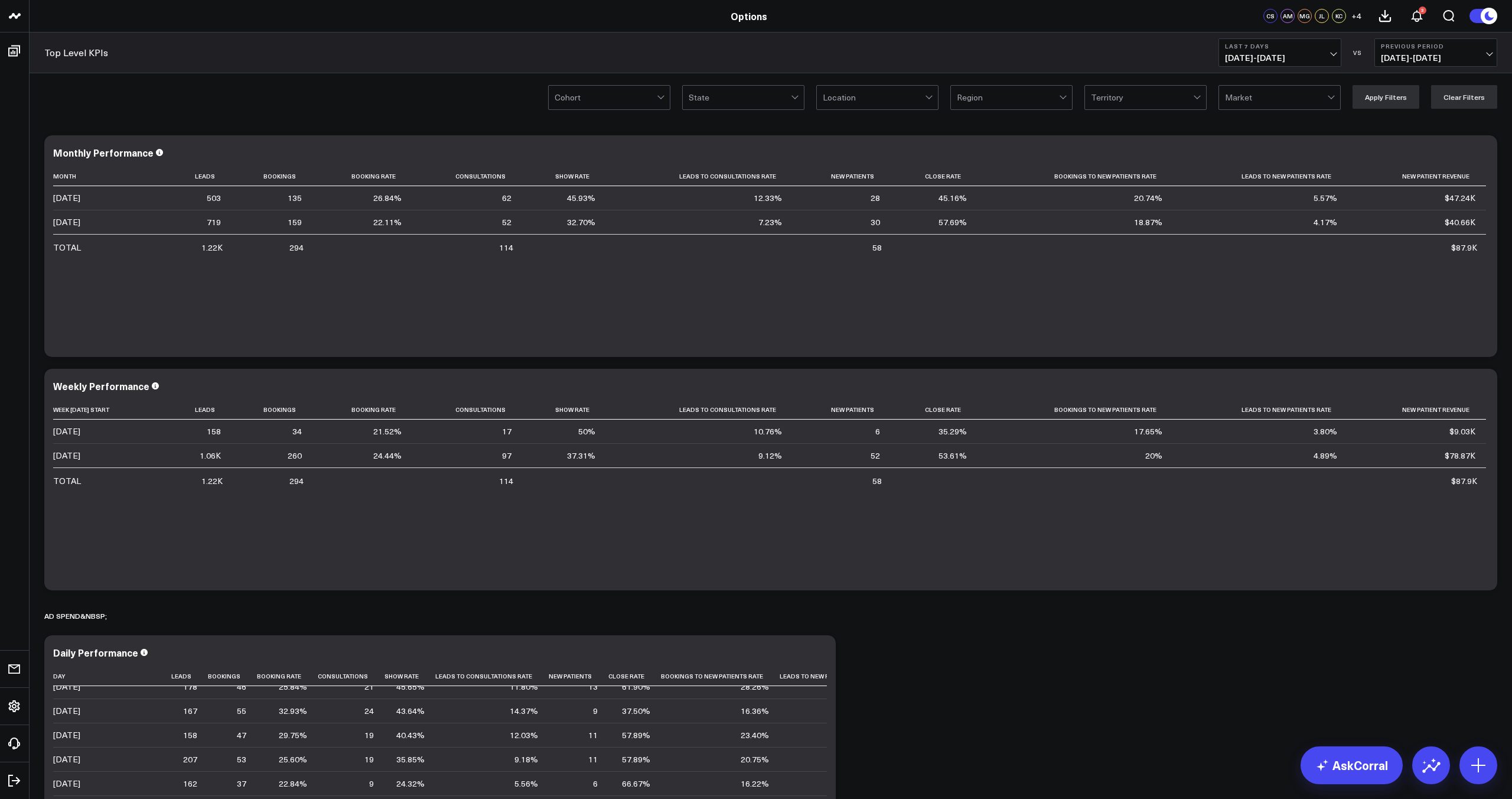
click at [1427, 55] on span "[DATE] - [DATE]" at bounding box center [1435, 57] width 110 height 9
click at [1412, 80] on link "Previous Period" at bounding box center [1435, 77] width 122 height 22
click at [1434, 62] on span "[DATE] - [DATE]" at bounding box center [1435, 57] width 110 height 9
click at [1443, 164] on link "Custom Dates" at bounding box center [1435, 170] width 122 height 22
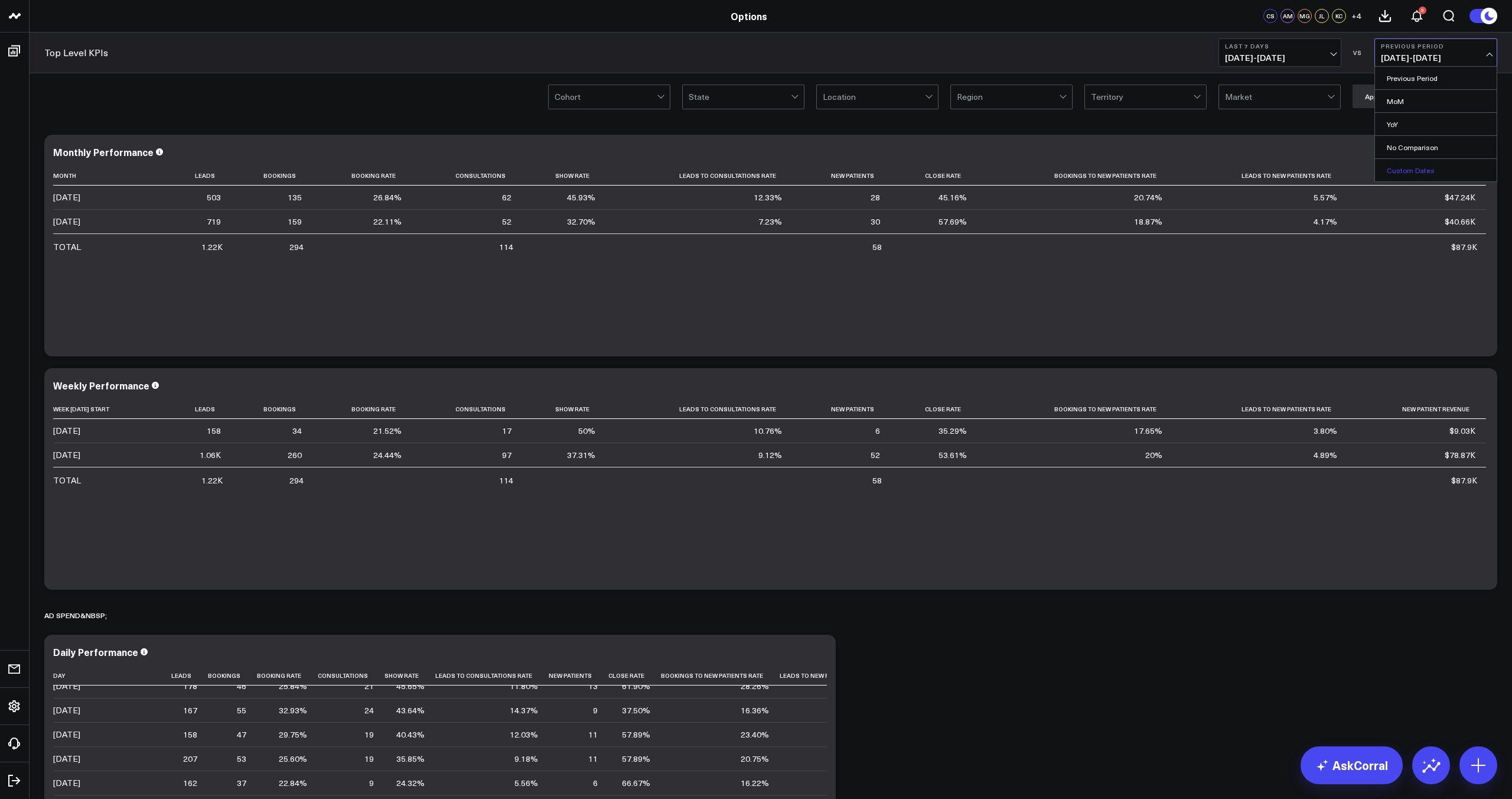
select select "9"
select select "2025"
click at [1262, 74] on div "Cohort State Location Region Territory Market Apply Filters Clear Filters" at bounding box center [770, 96] width 1482 height 47
click at [1260, 59] on span "[DATE] - [DATE]" at bounding box center [1280, 57] width 110 height 9
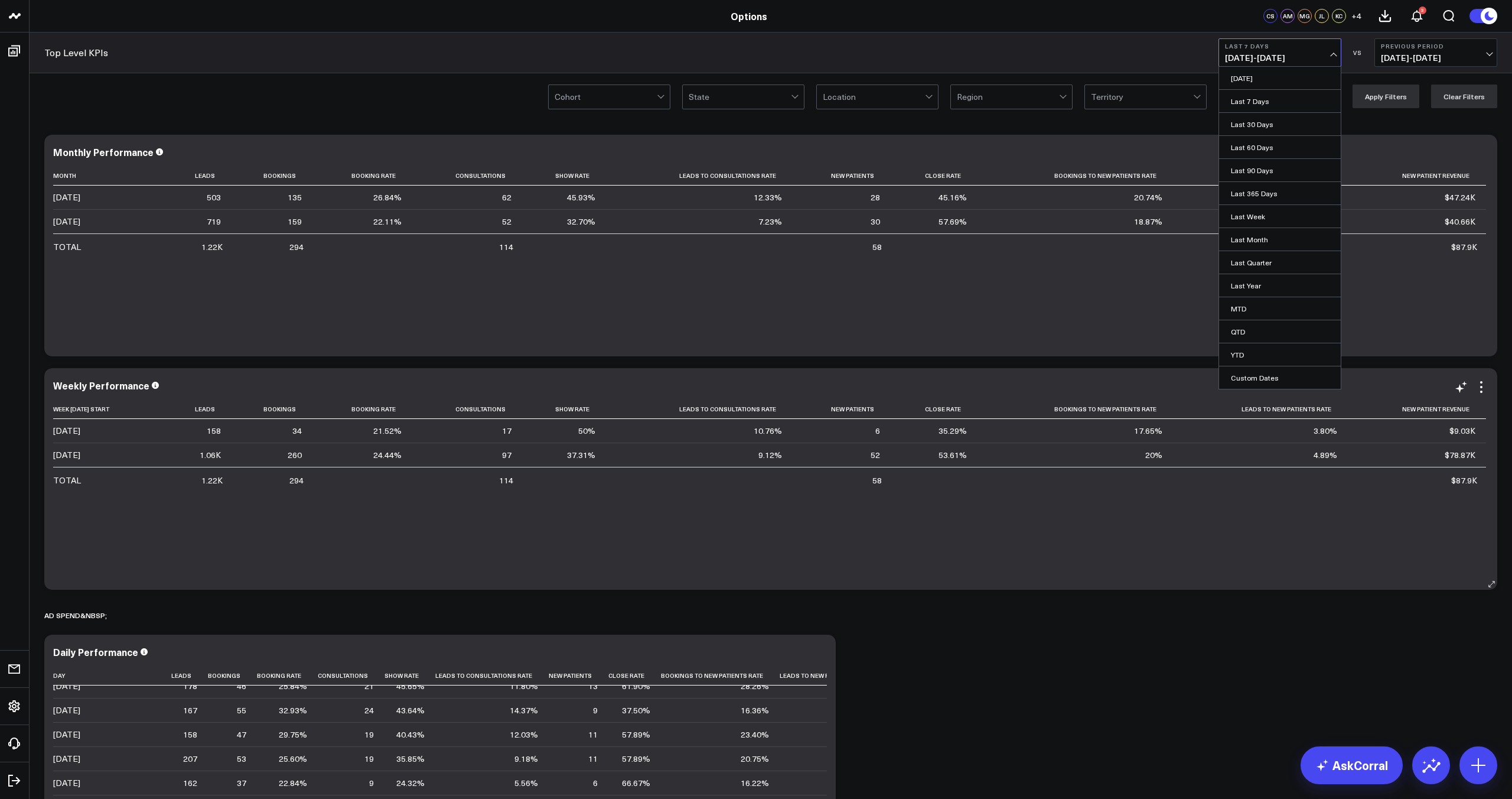
click at [1290, 374] on link "Custom Dates" at bounding box center [1280, 377] width 122 height 22
select select "9"
select select "2025"
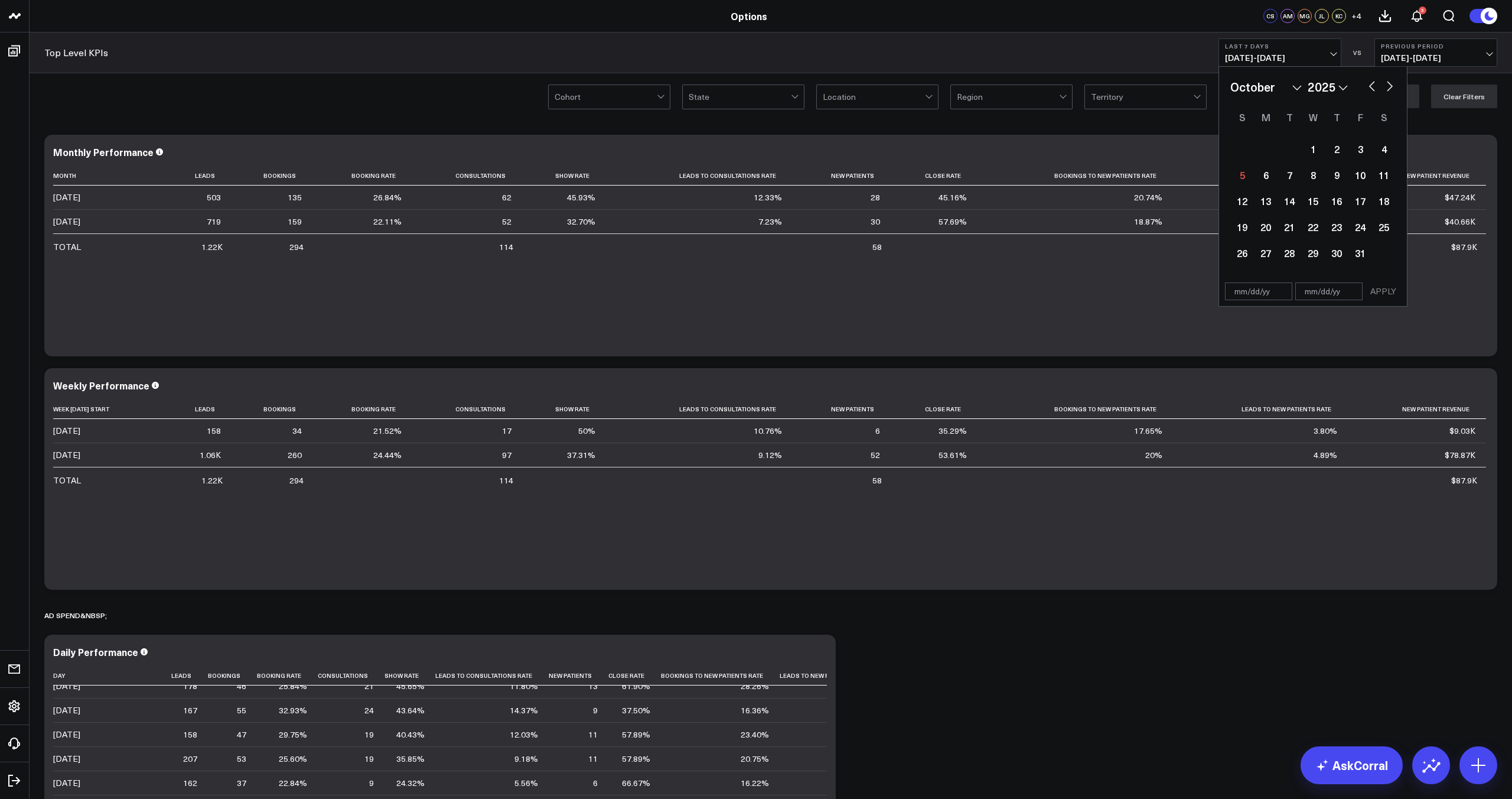
click at [1371, 87] on button "button" at bounding box center [1372, 85] width 12 height 14
select select "8"
select select "2025"
click at [1240, 151] on div at bounding box center [1241, 149] width 24 height 26
click at [1246, 255] on div "28" at bounding box center [1241, 253] width 24 height 24
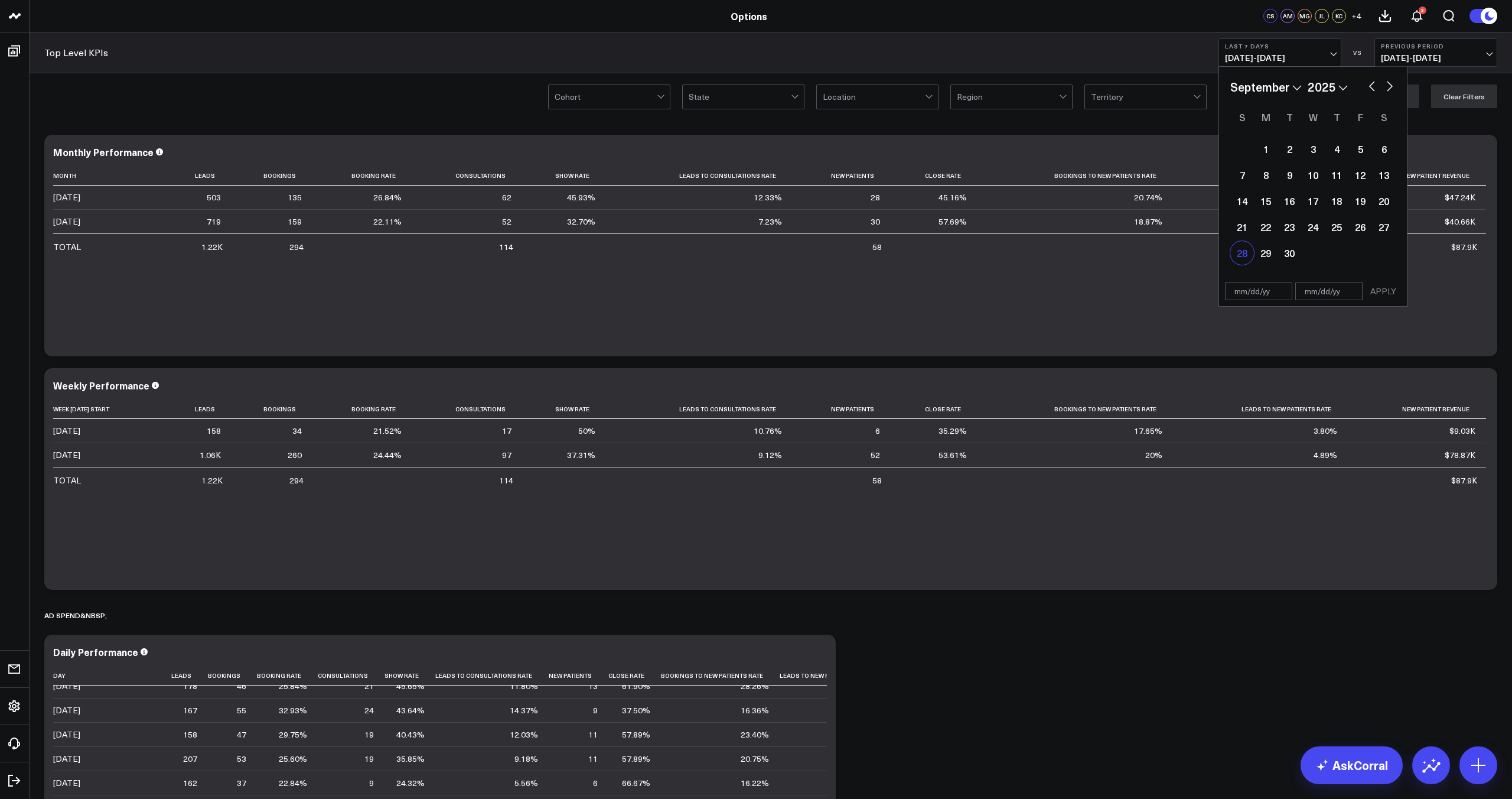
type input "[DATE]"
select select "8"
select select "2025"
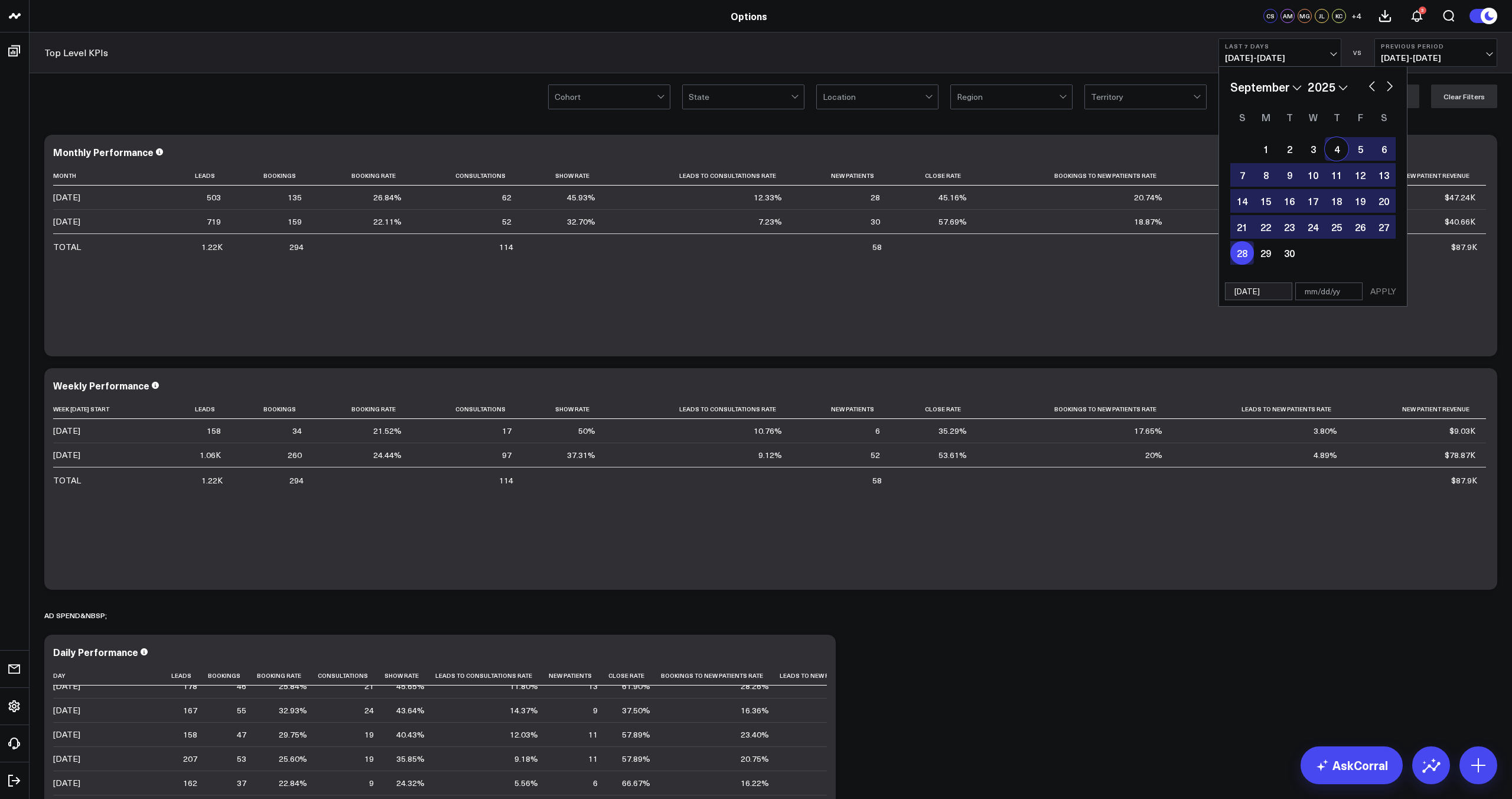
click at [1395, 89] on button "button" at bounding box center [1390, 85] width 12 height 14
select select "9"
select select "2025"
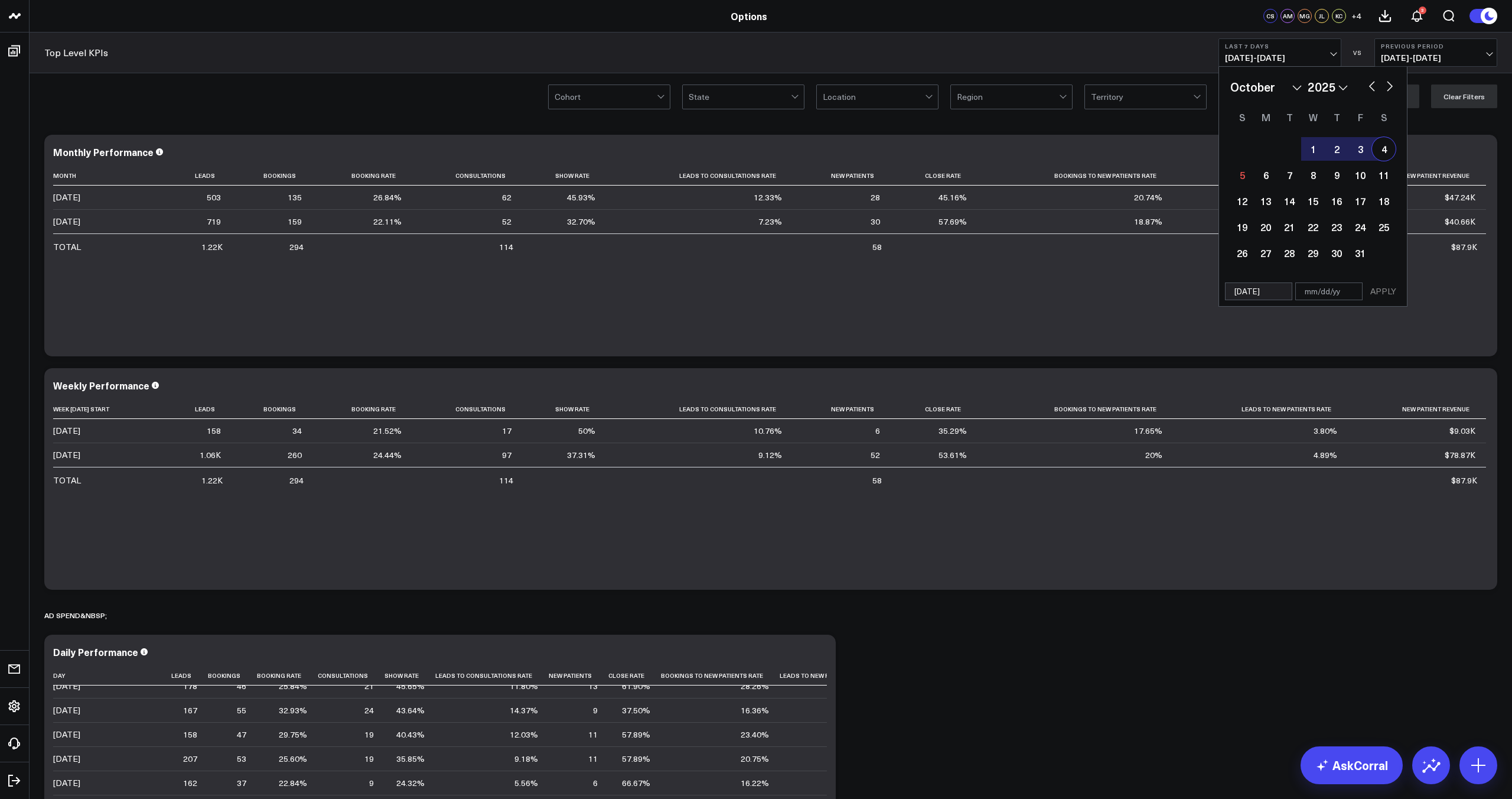
click at [1388, 148] on div "4" at bounding box center [1383, 148] width 24 height 24
type input "[DATE]"
select select "9"
select select "2025"
click at [1380, 295] on button "APPLY" at bounding box center [1383, 291] width 35 height 17
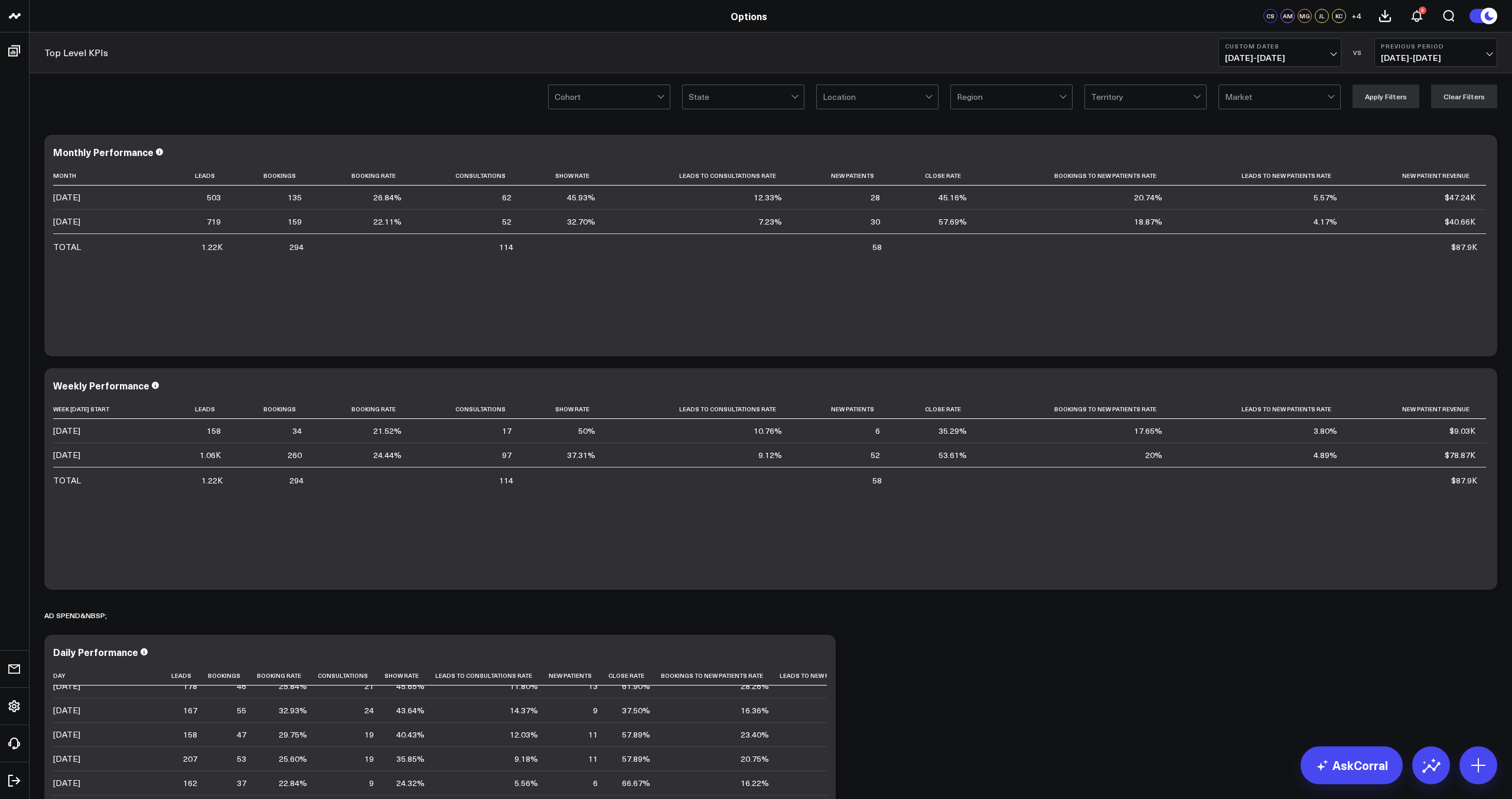
click at [1444, 56] on span "[DATE] - [DATE]" at bounding box center [1435, 57] width 110 height 9
click at [1432, 175] on link "Custom Dates" at bounding box center [1435, 170] width 122 height 22
select select "9"
select select "2025"
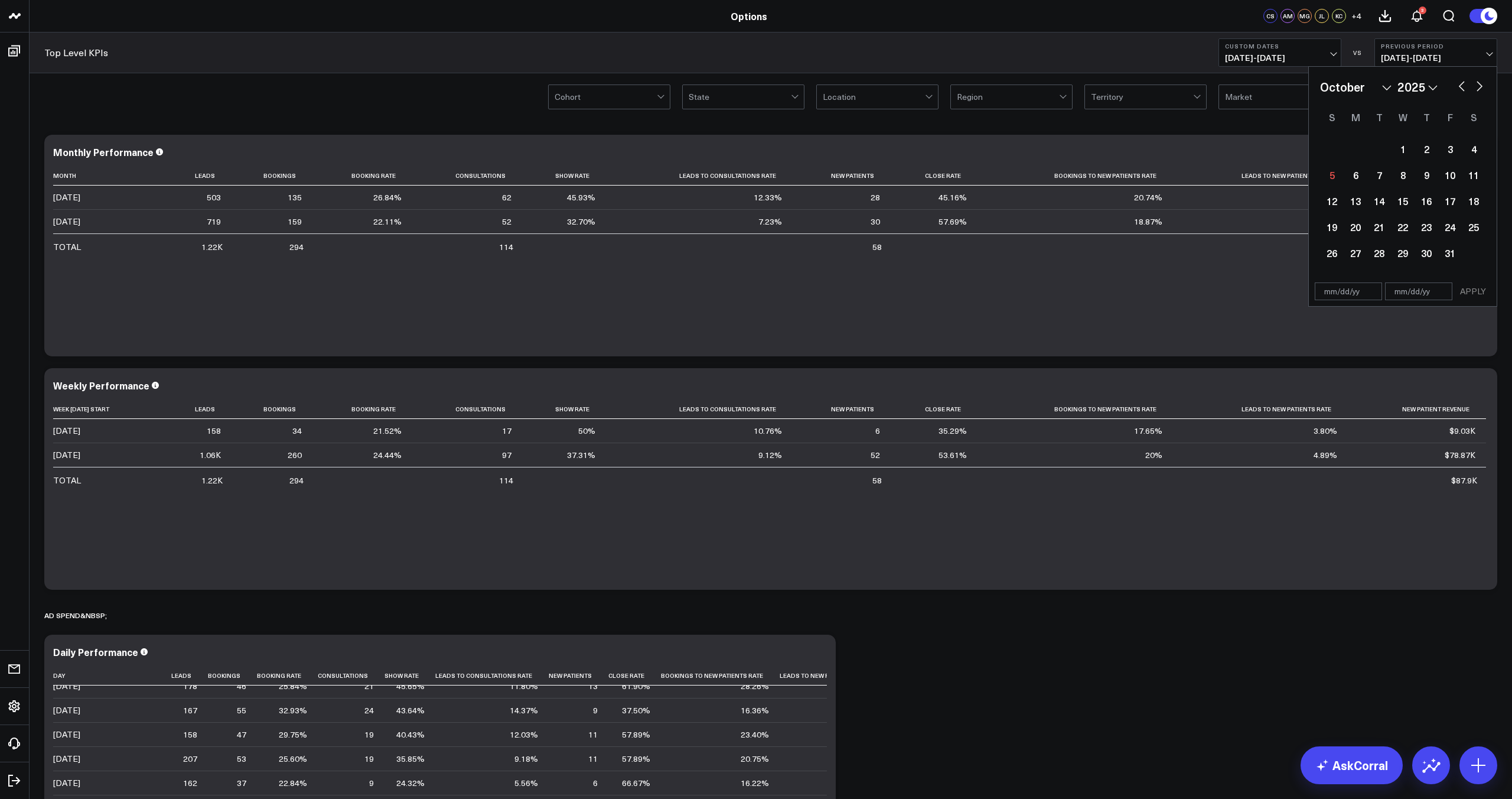
click at [1458, 89] on button "button" at bounding box center [1461, 85] width 12 height 14
select select "8"
select select "2025"
click at [1460, 88] on button "button" at bounding box center [1461, 85] width 12 height 14
select select "7"
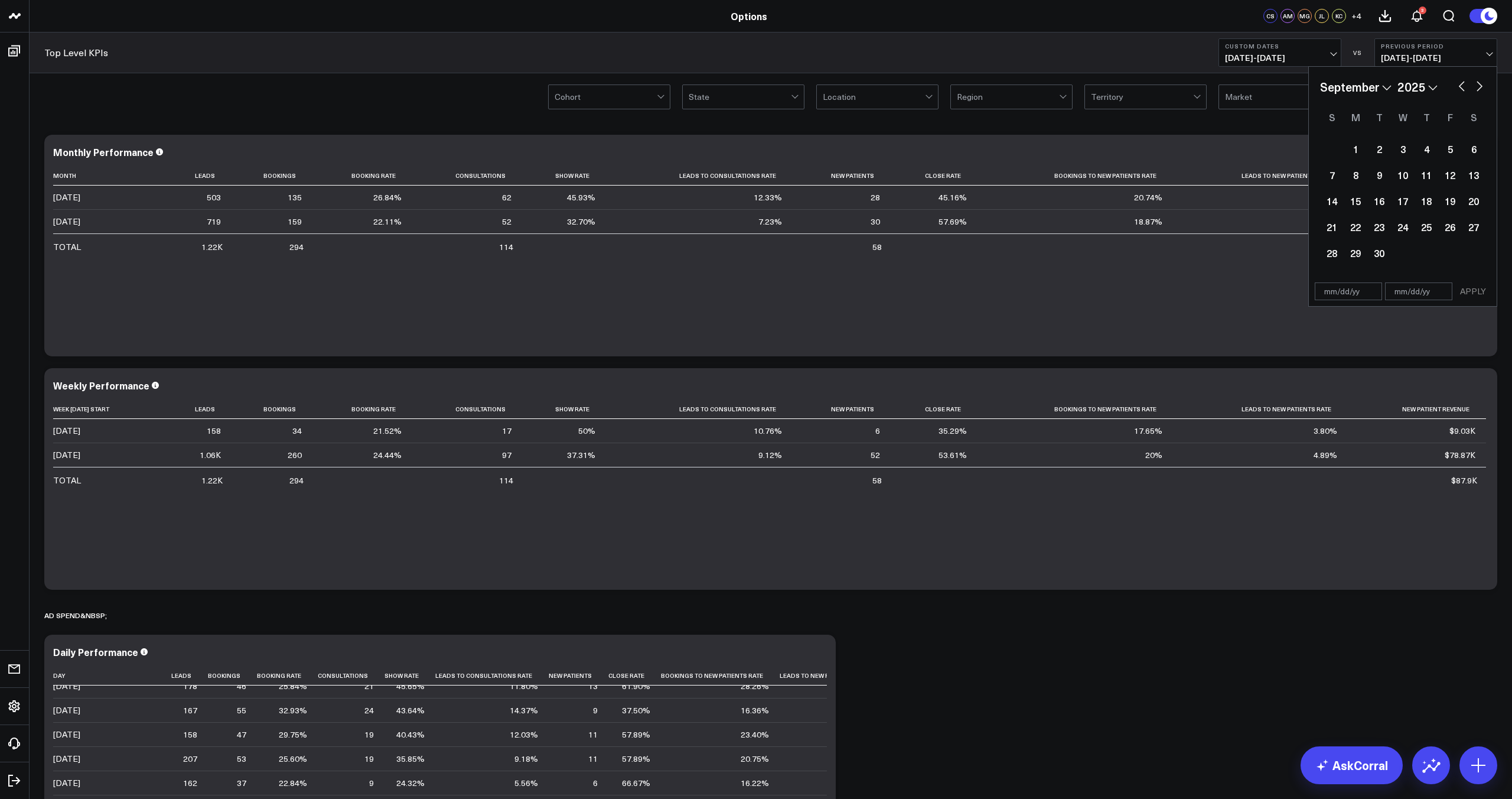
select select "2025"
click at [1478, 89] on button "button" at bounding box center [1479, 85] width 12 height 14
select select "8"
select select "2025"
click at [1334, 233] on div "21" at bounding box center [1331, 227] width 24 height 24
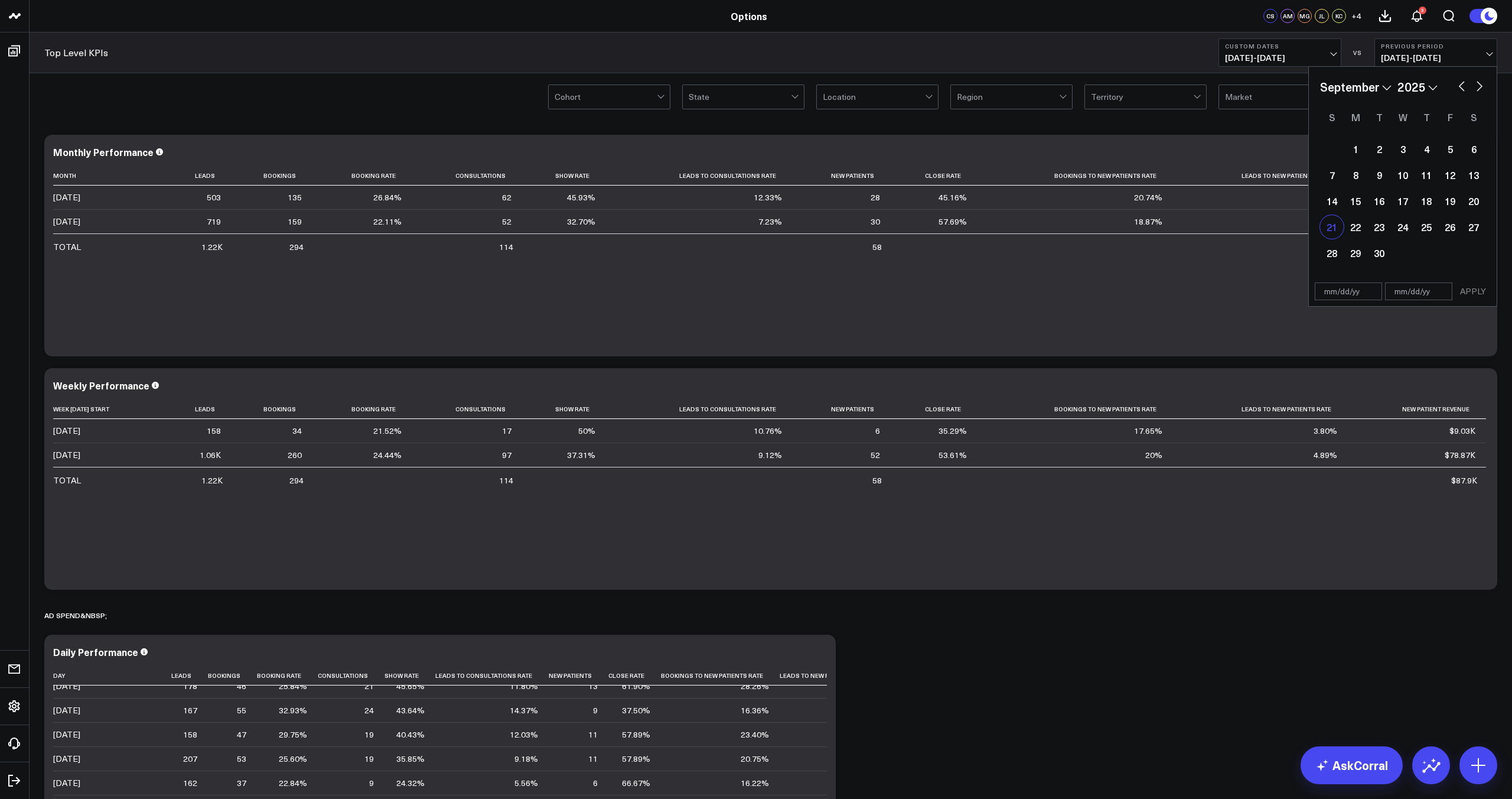
type input "[DATE]"
select select "8"
select select "2025"
click at [1472, 229] on div "27" at bounding box center [1473, 227] width 24 height 24
type input "[DATE]"
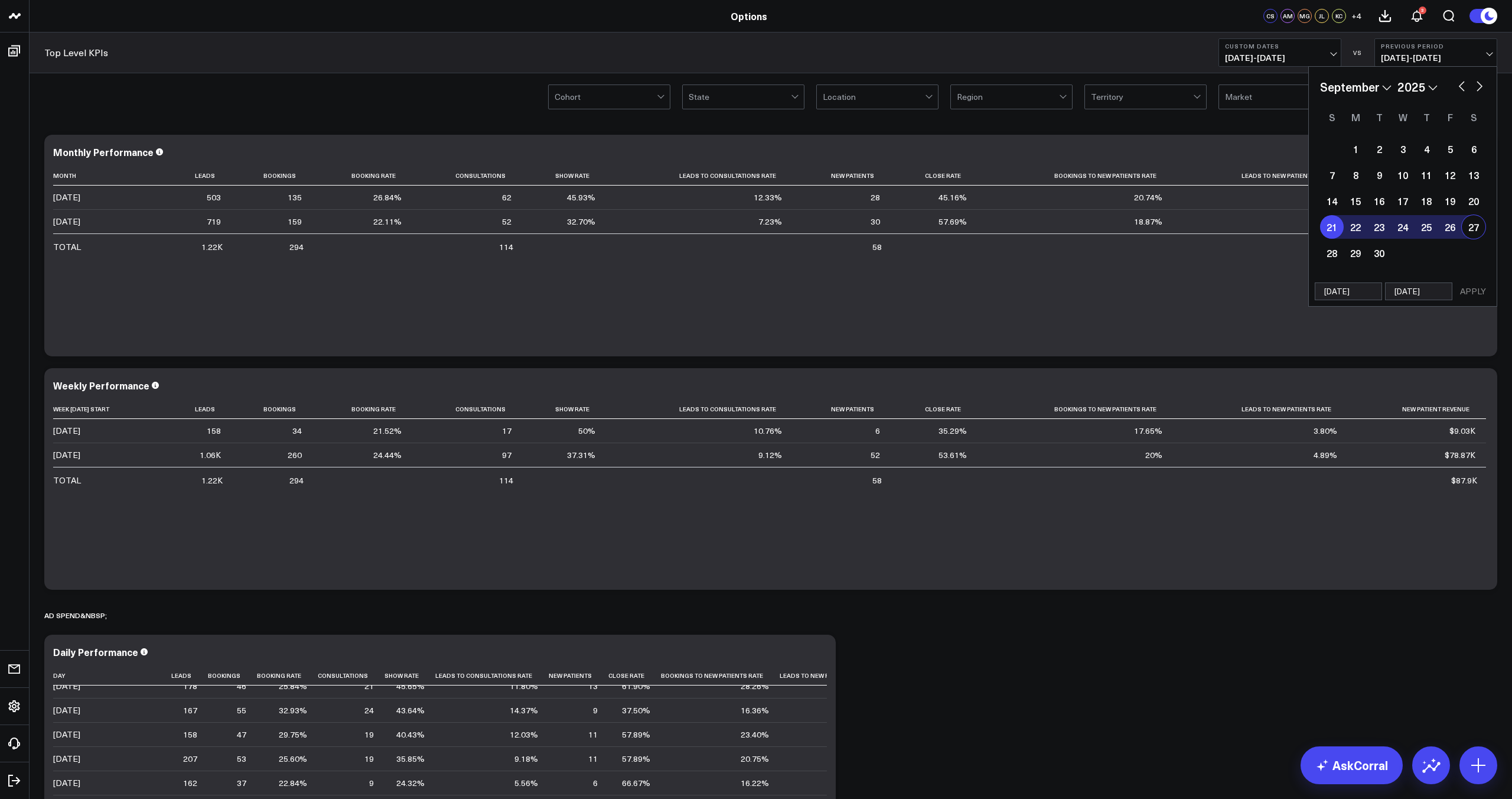
select select "8"
select select "2025"
click at [1477, 298] on button "APPLY" at bounding box center [1472, 291] width 35 height 17
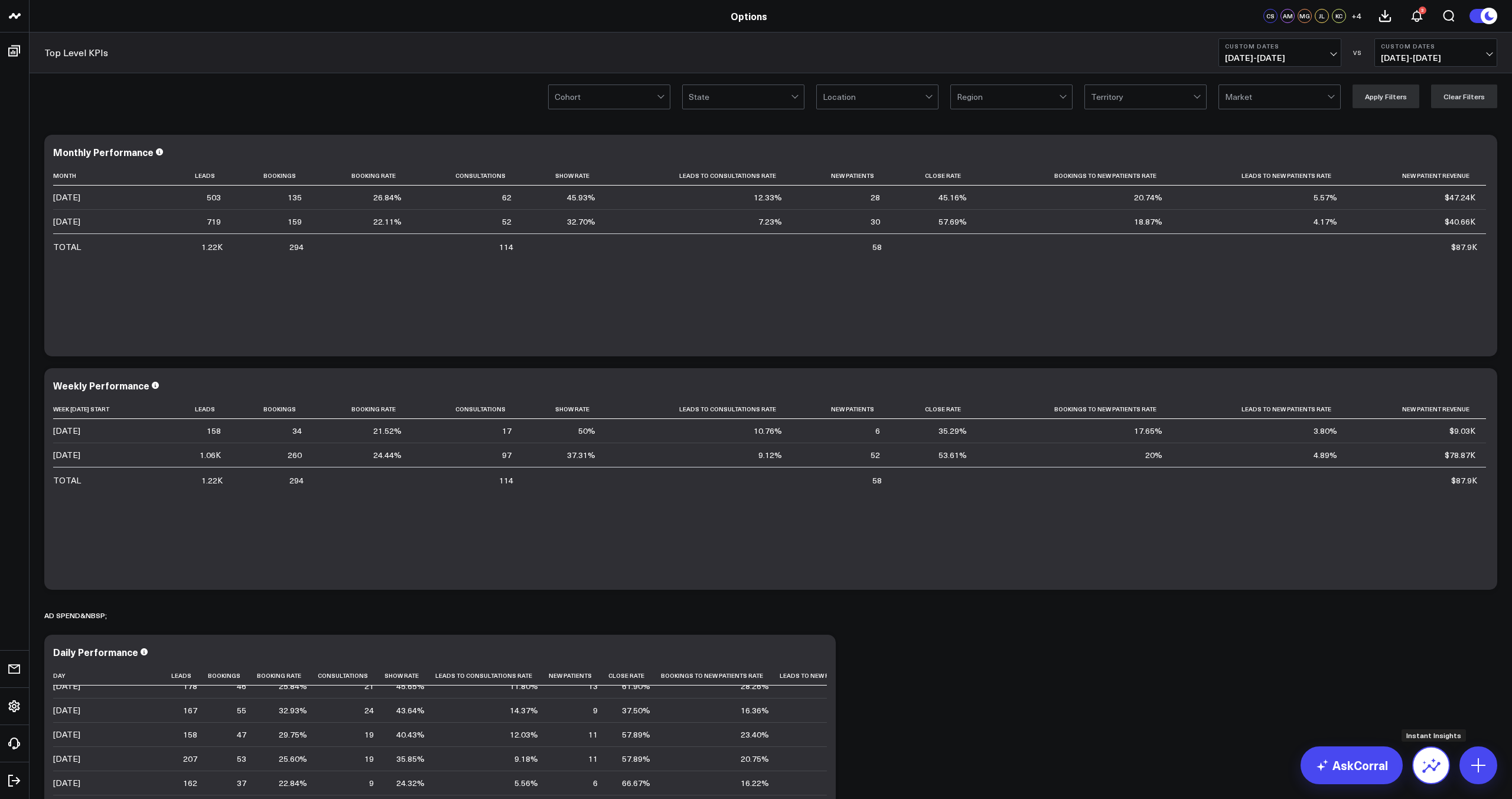
click at [1435, 774] on icon at bounding box center [1431, 765] width 19 height 19
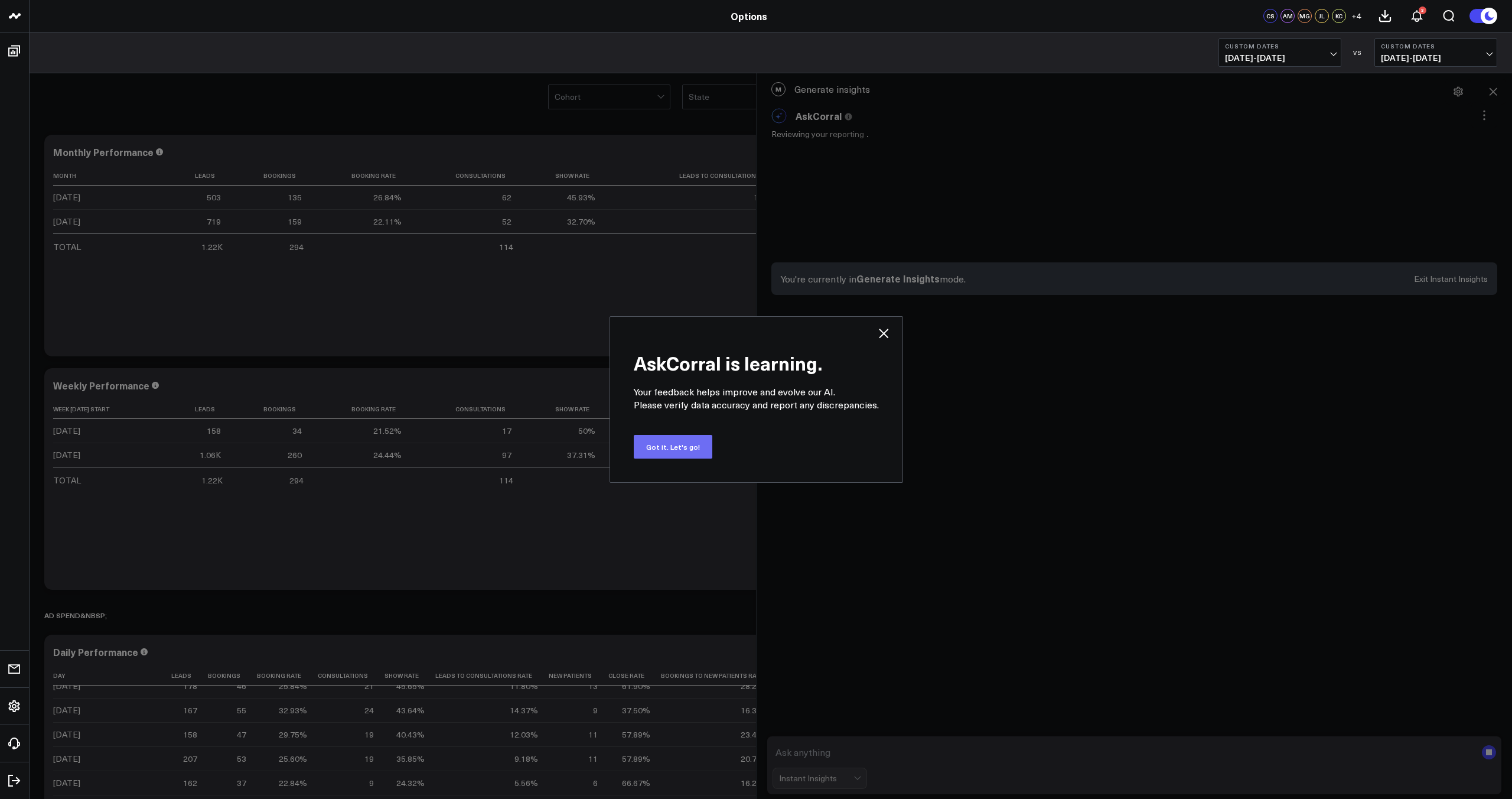
click at [676, 449] on button "Got it. Let's go!" at bounding box center [673, 447] width 79 height 24
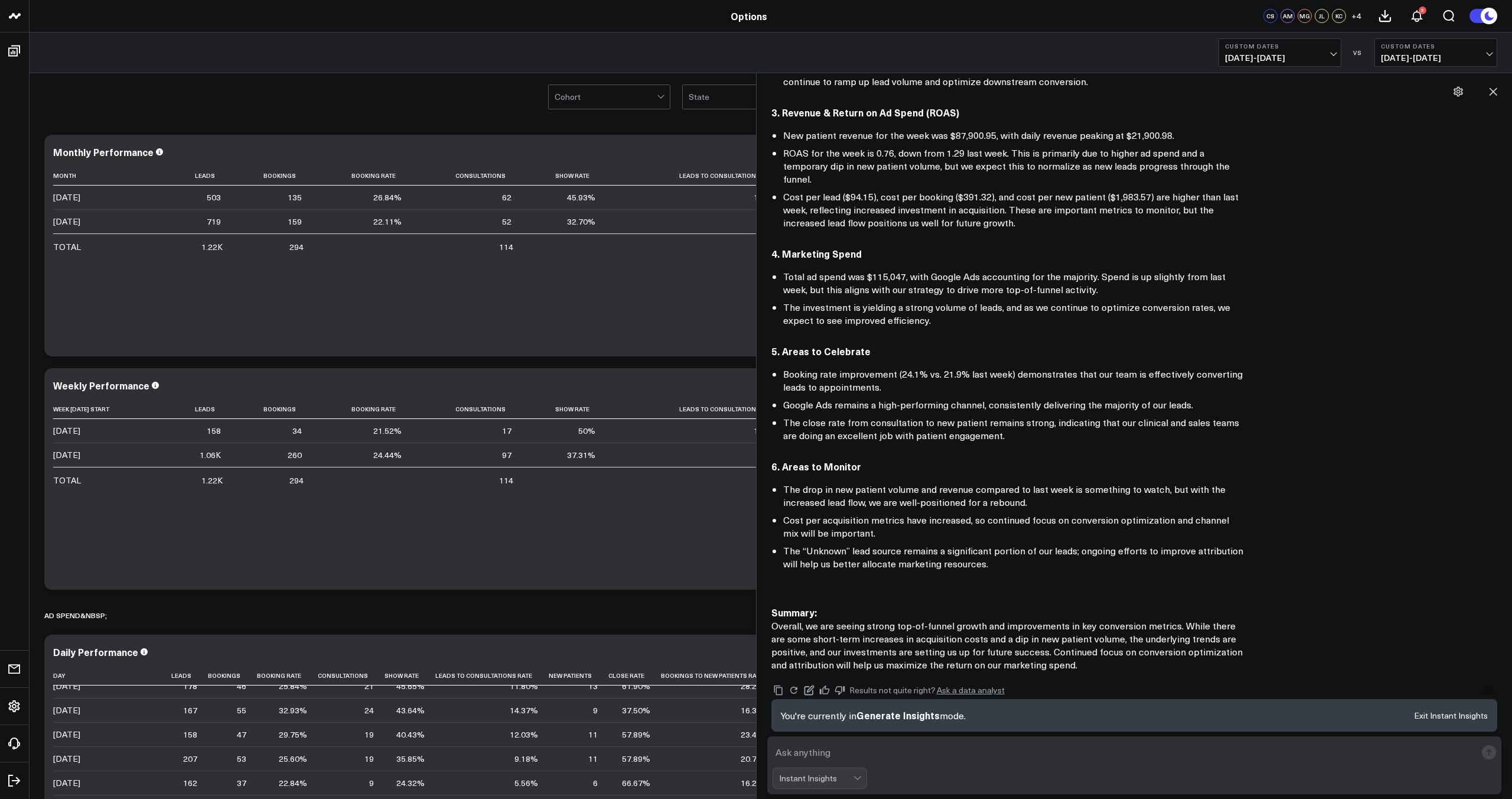
scroll to position [374, 0]
drag, startPoint x: 782, startPoint y: 672, endPoint x: 803, endPoint y: 671, distance: 21.0
click at [782, 683] on icon "Copy" at bounding box center [778, 688] width 11 height 11
click at [823, 683] on icon at bounding box center [824, 688] width 10 height 9
drag, startPoint x: 777, startPoint y: 675, endPoint x: 780, endPoint y: 661, distance: 14.3
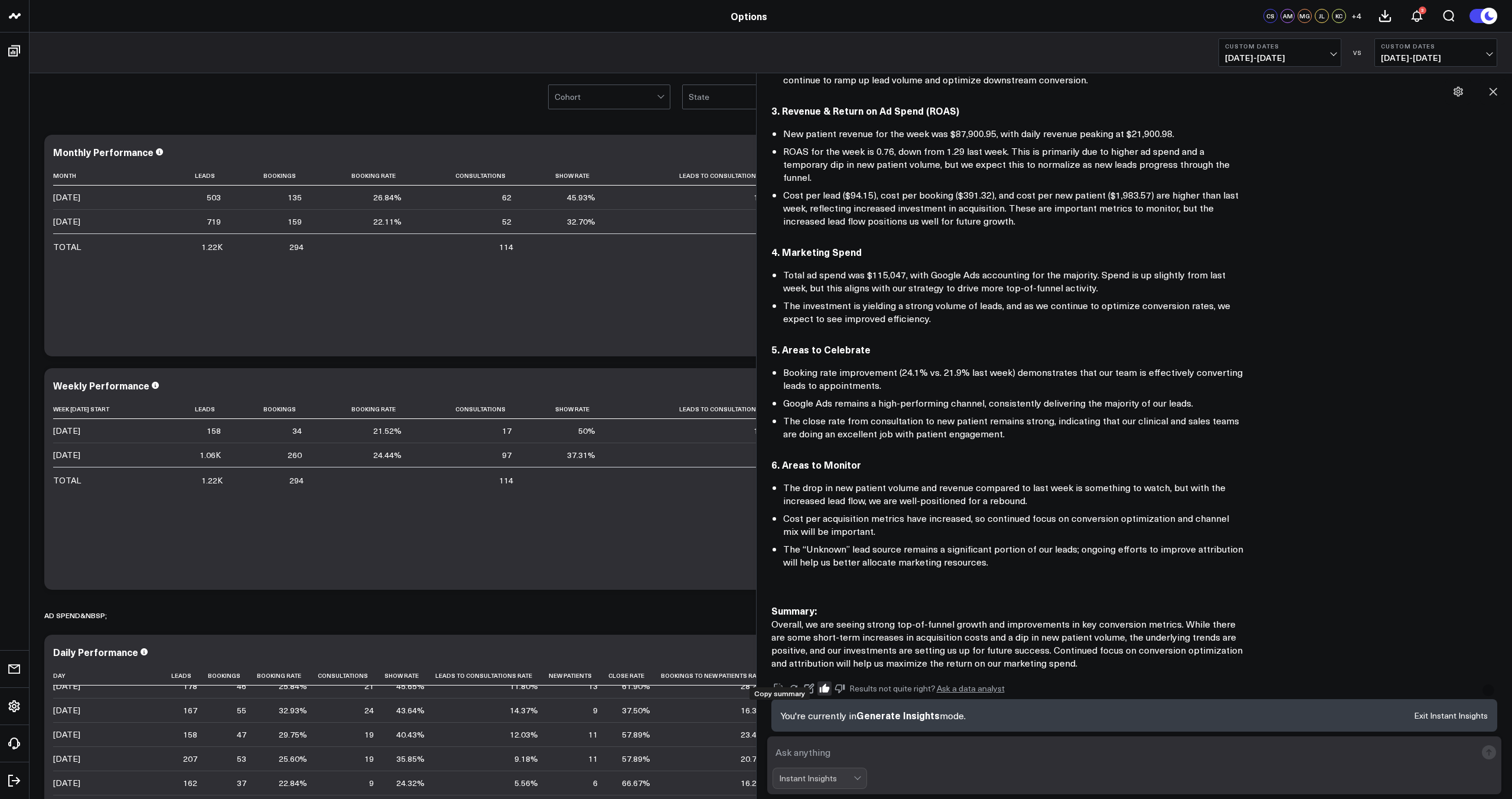
click at [777, 683] on icon "Copy" at bounding box center [778, 688] width 11 height 11
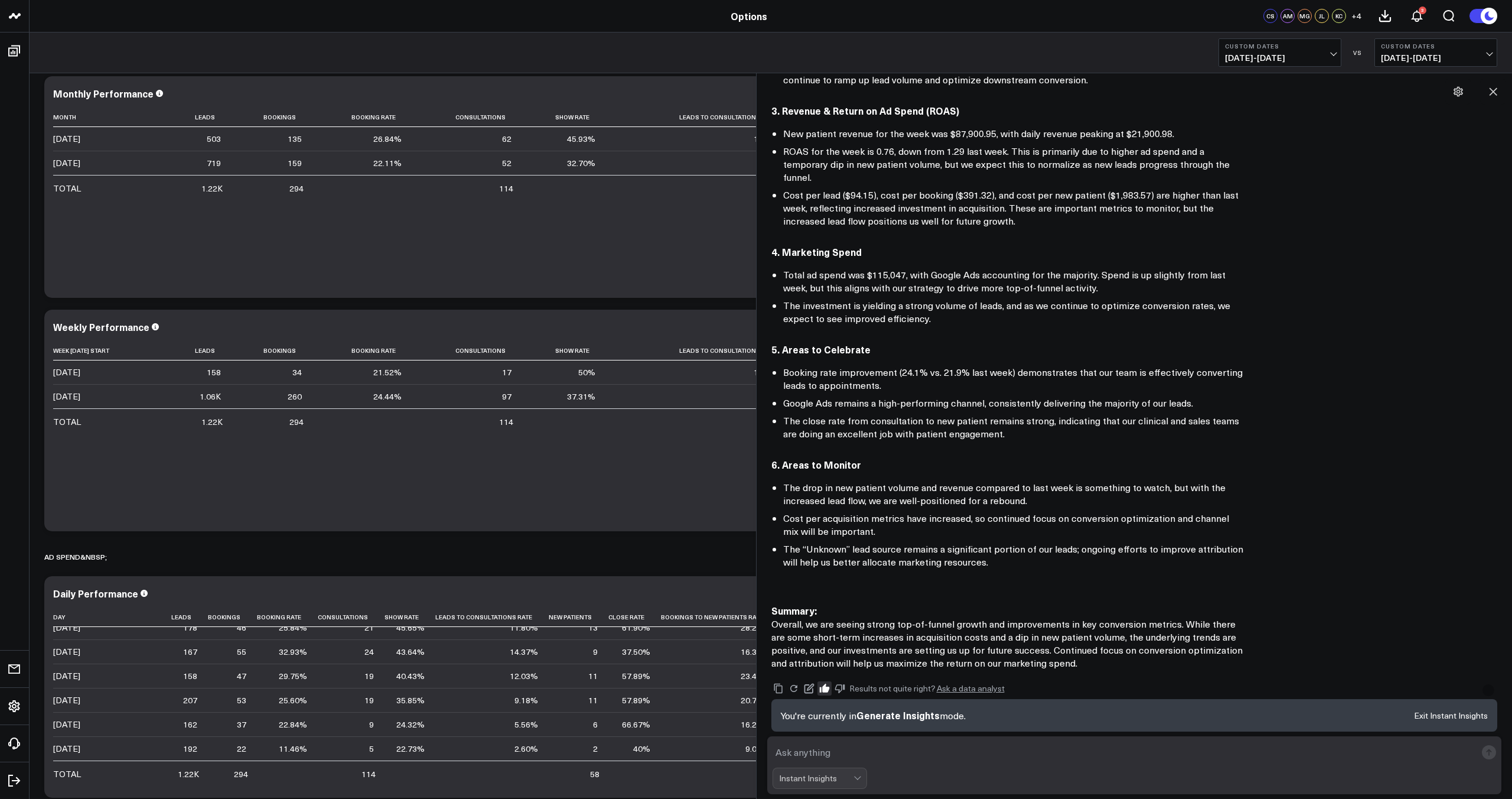
scroll to position [0, 0]
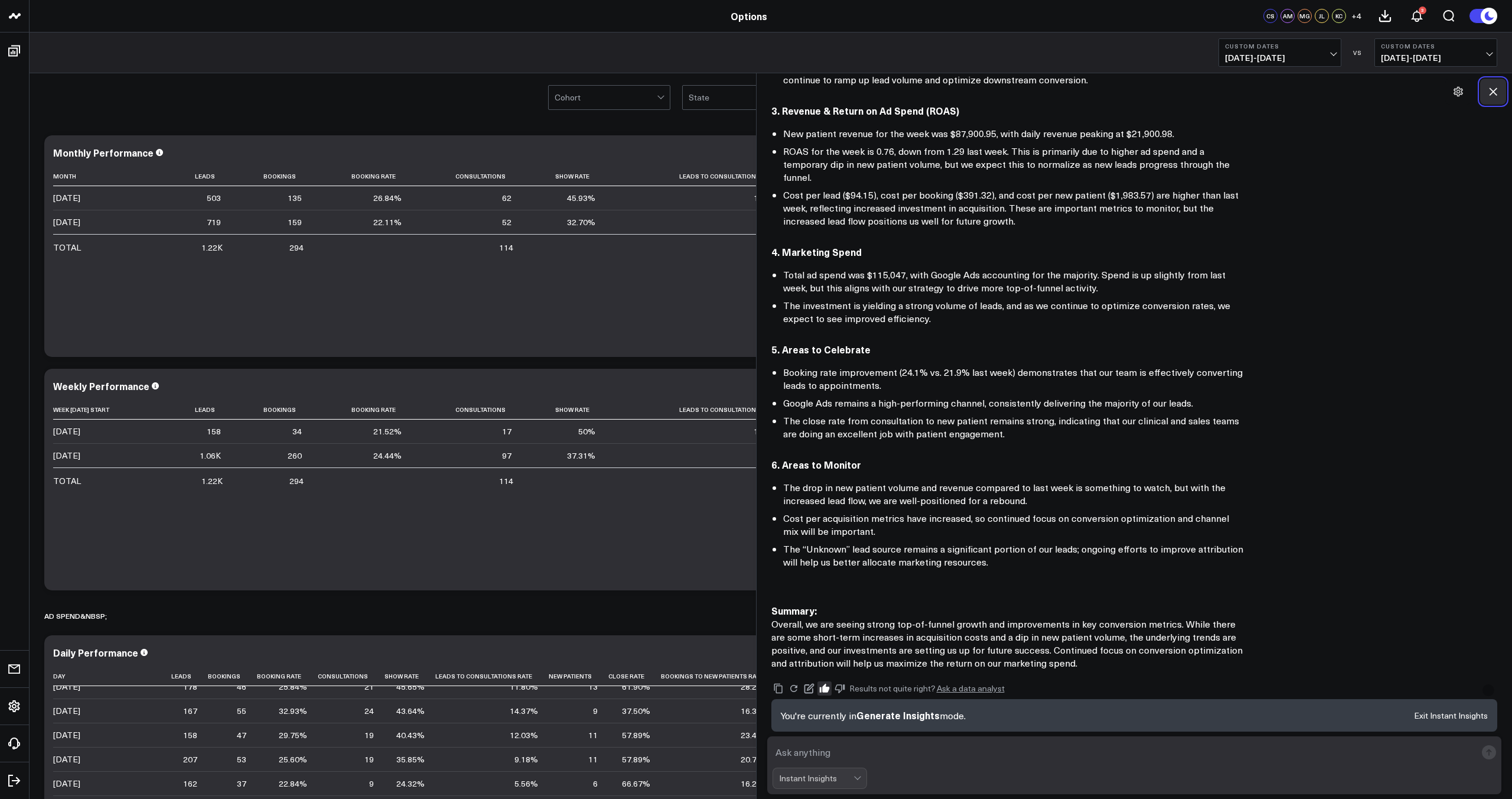
click at [1490, 92] on icon at bounding box center [1492, 91] width 12 height 12
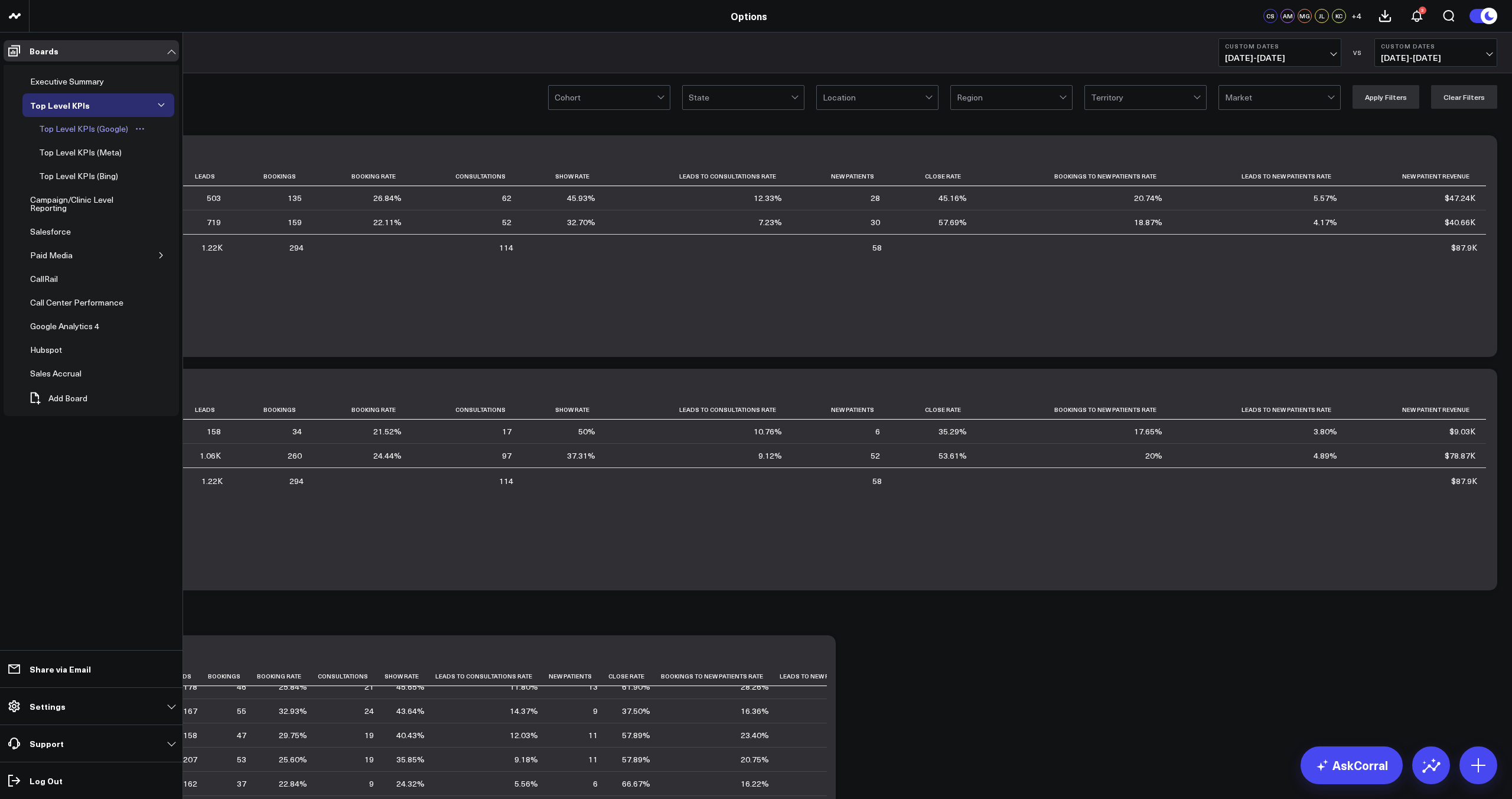
scroll to position [1, 0]
click at [101, 130] on div "Top Level KPIs (Google)" at bounding box center [83, 129] width 95 height 14
